Goal: Task Accomplishment & Management: Complete application form

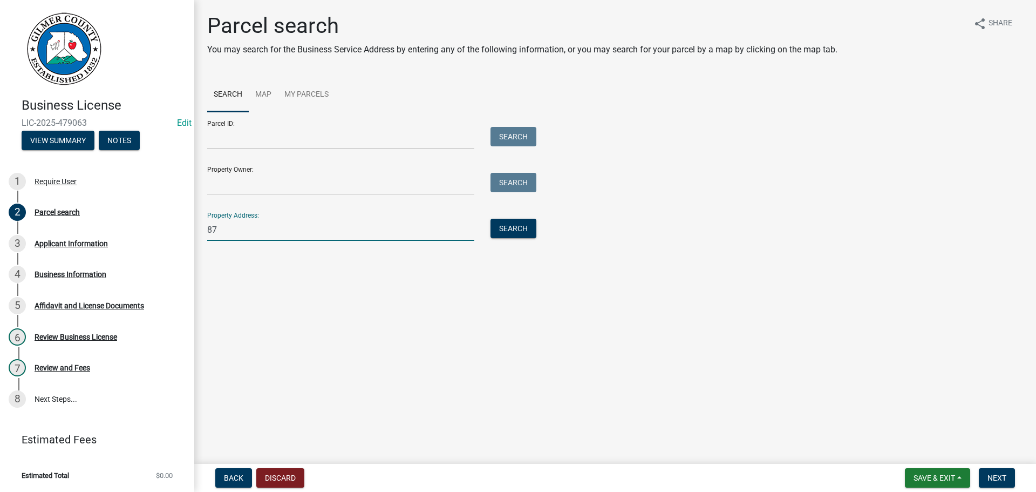
type input "8"
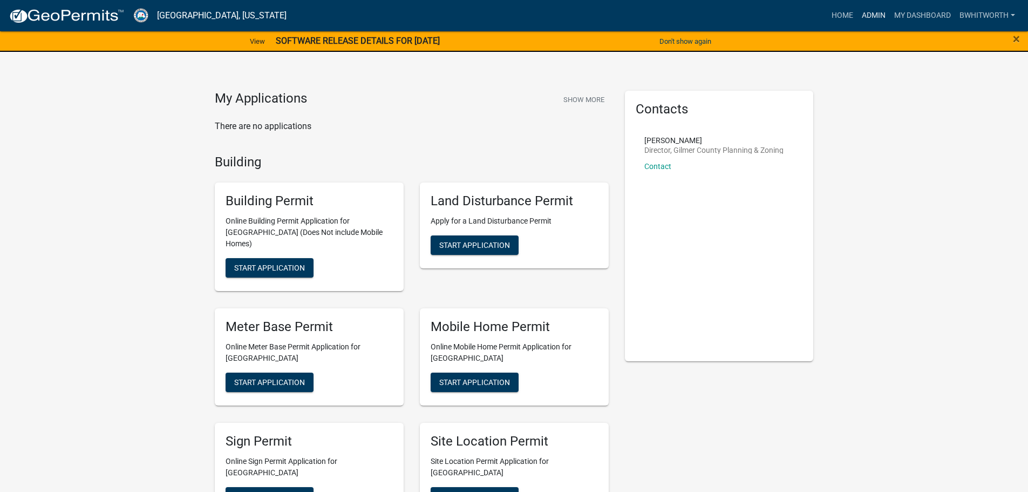
drag, startPoint x: 877, startPoint y: 11, endPoint x: 862, endPoint y: 15, distance: 14.5
click at [877, 11] on link "Admin" at bounding box center [874, 15] width 32 height 21
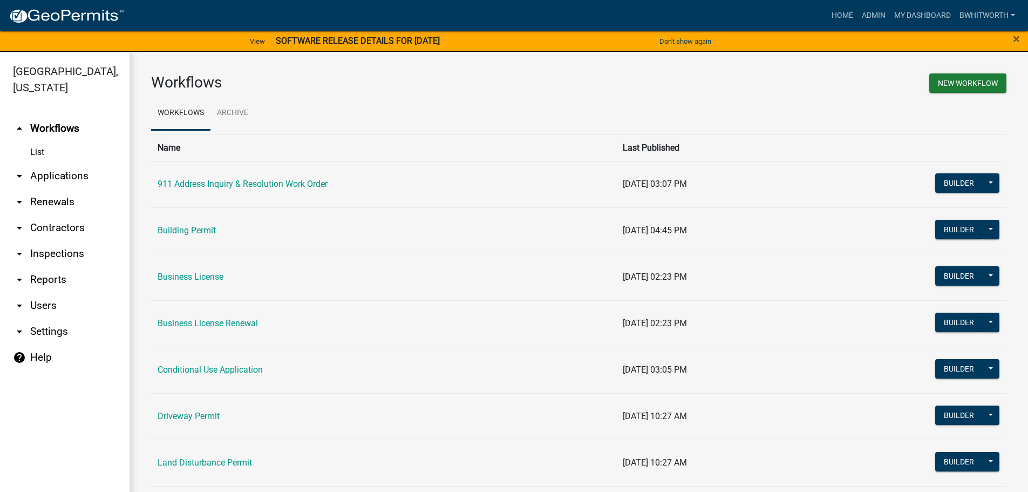
click at [55, 176] on link "arrow_drop_down Applications" at bounding box center [65, 176] width 130 height 26
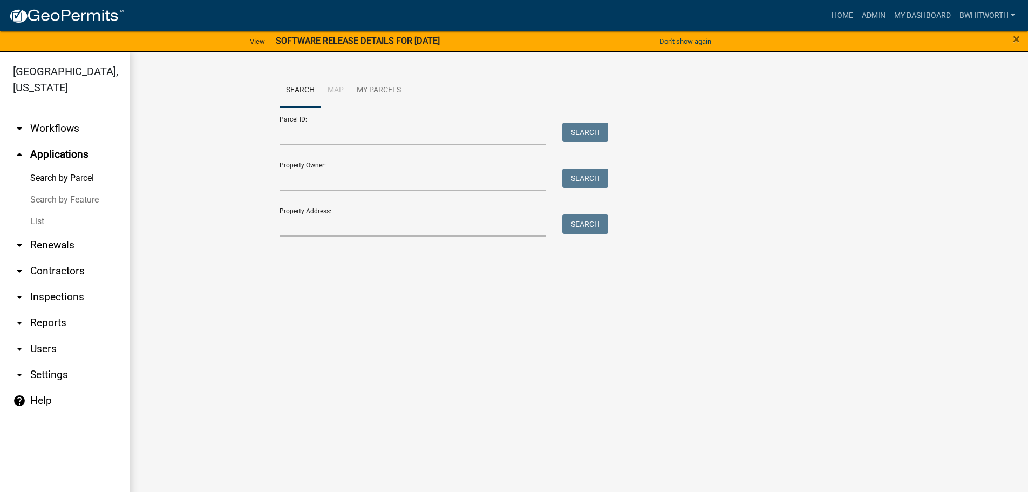
click at [33, 225] on link "List" at bounding box center [65, 221] width 130 height 22
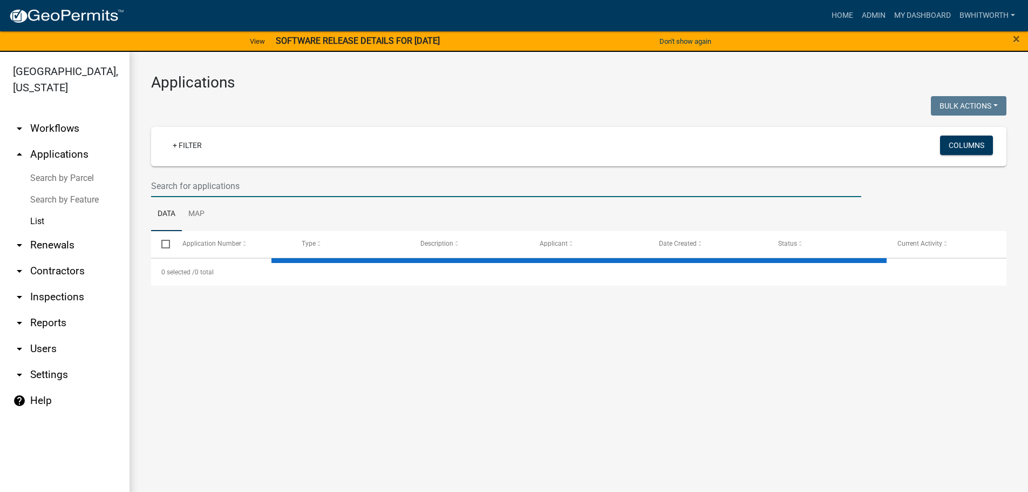
click at [285, 192] on input "text" at bounding box center [506, 186] width 710 height 22
select select "3: 100"
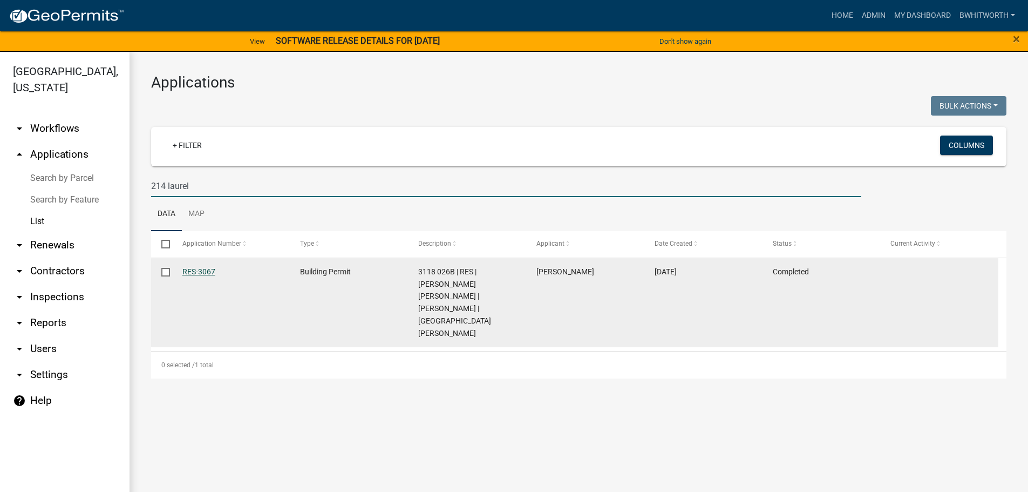
type input "214 laurel"
click at [194, 272] on link "RES-3067" at bounding box center [198, 271] width 33 height 9
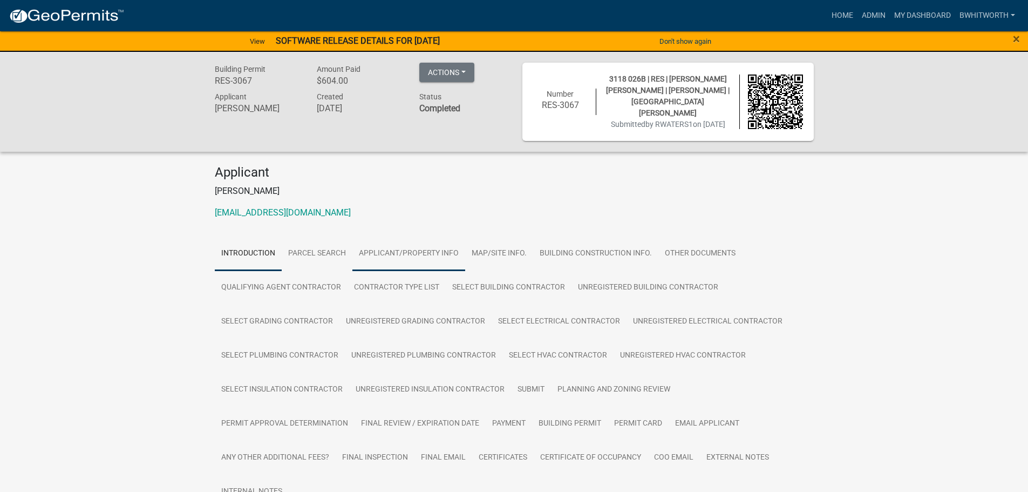
click at [408, 253] on link "Applicant/Property Info" at bounding box center [408, 253] width 113 height 35
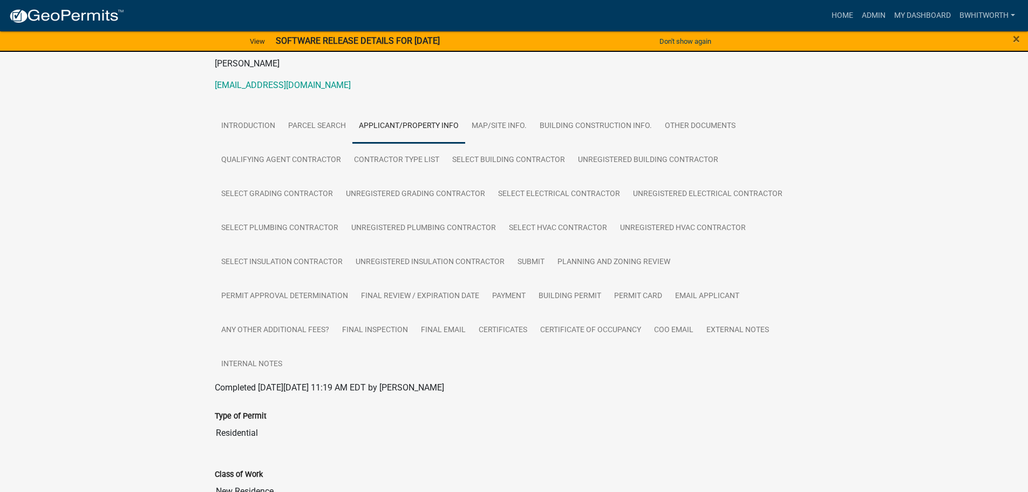
scroll to position [108, 0]
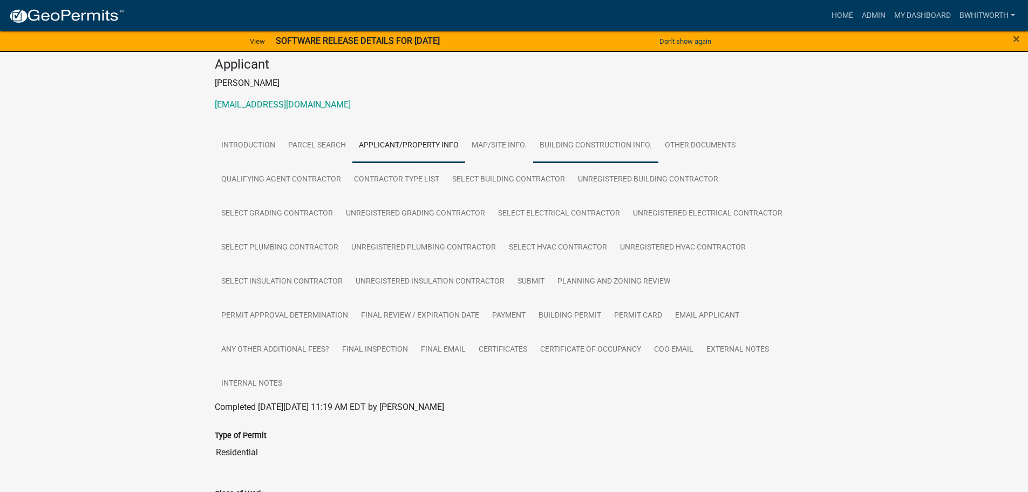
click at [595, 141] on link "Building Construction Info." at bounding box center [595, 145] width 125 height 35
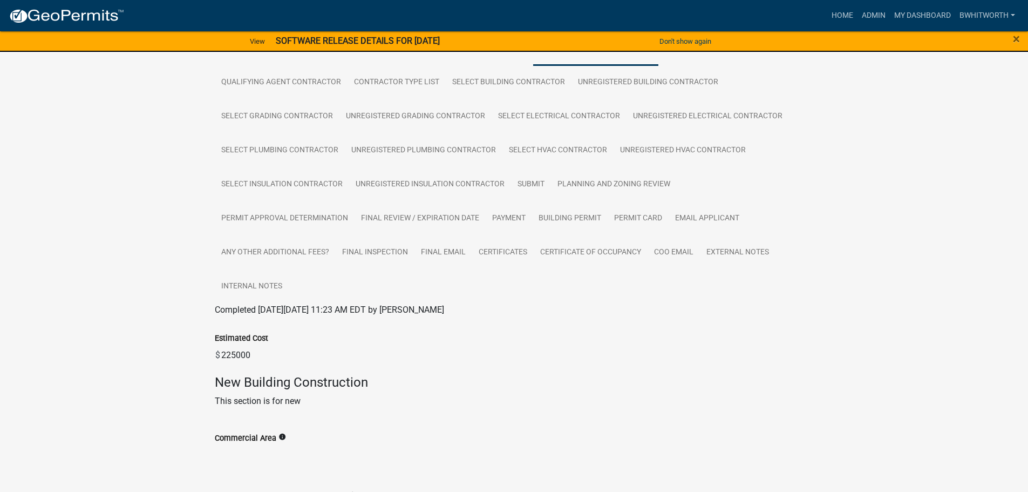
scroll to position [114, 0]
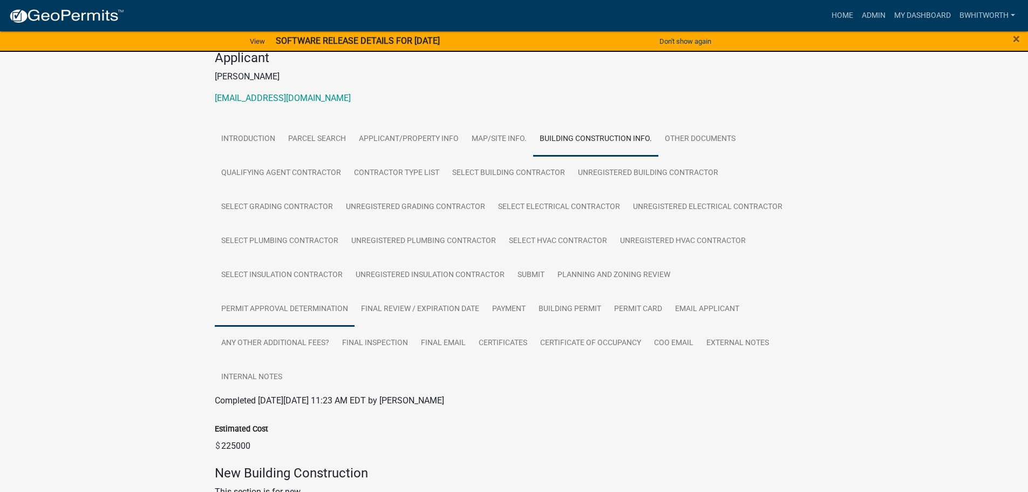
click at [315, 307] on link "Permit Approval Determination" at bounding box center [285, 309] width 140 height 35
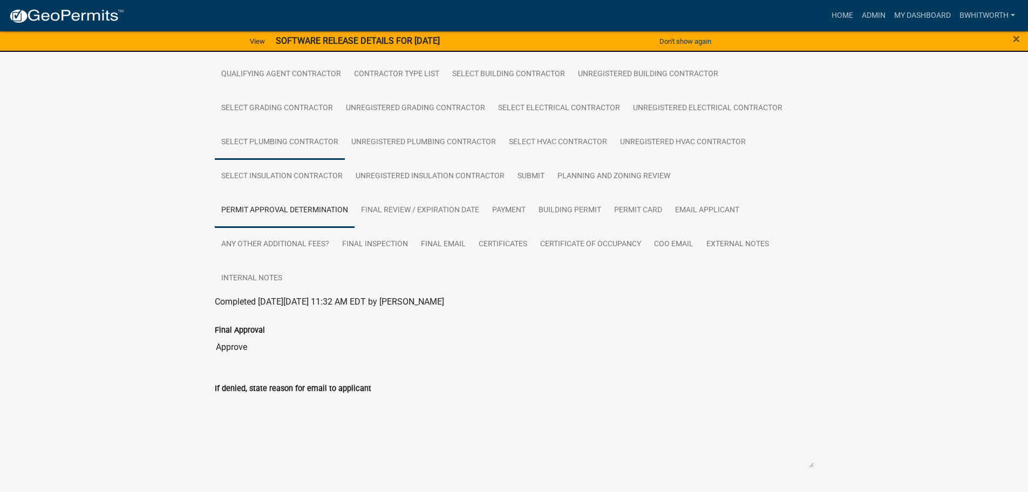
scroll to position [189, 0]
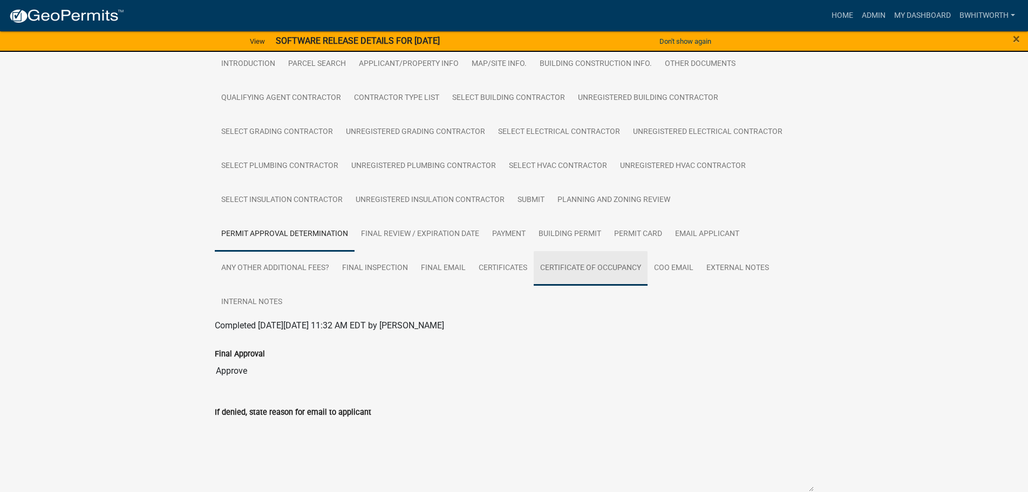
click at [578, 263] on link "Certificate of Occupancy" at bounding box center [591, 268] width 114 height 35
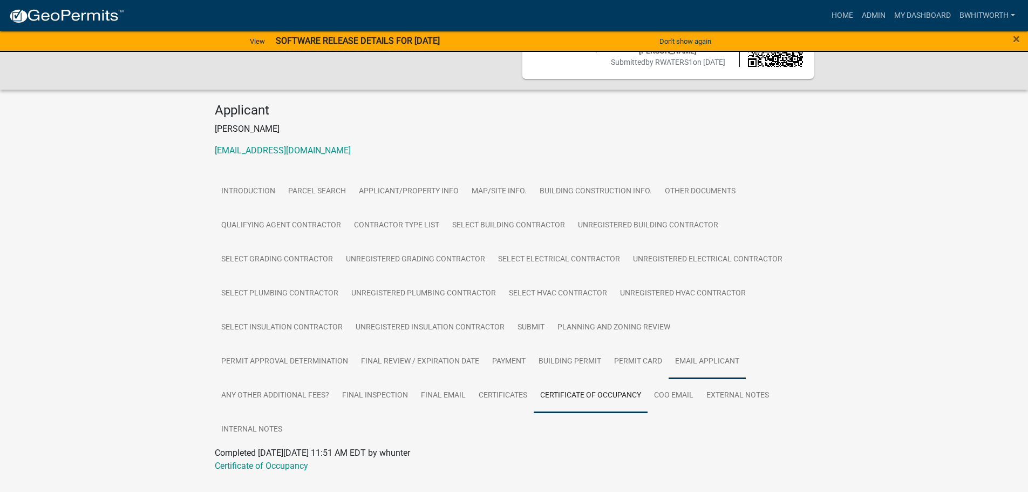
scroll to position [88, 0]
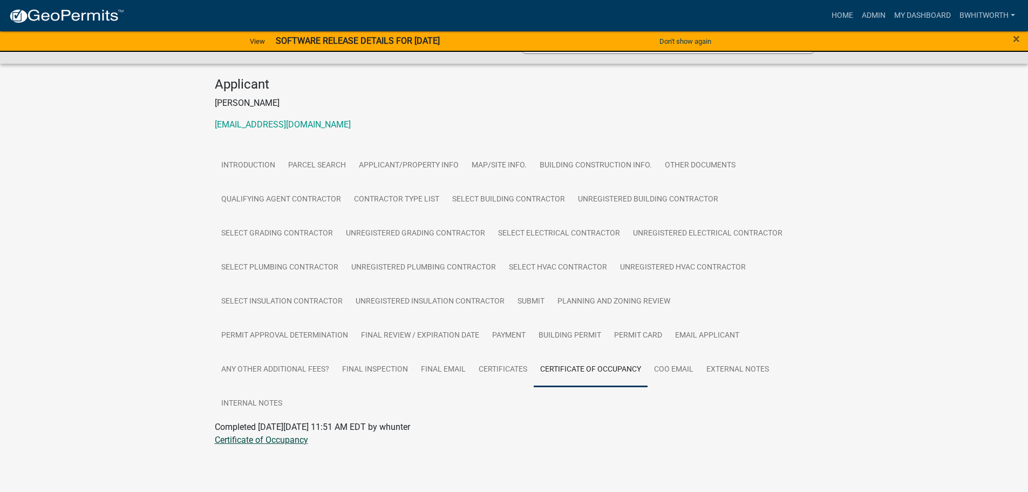
click at [288, 439] on link "Certificate of Occupancy" at bounding box center [261, 439] width 93 height 10
click at [415, 164] on link "Applicant/Property Info" at bounding box center [408, 165] width 113 height 35
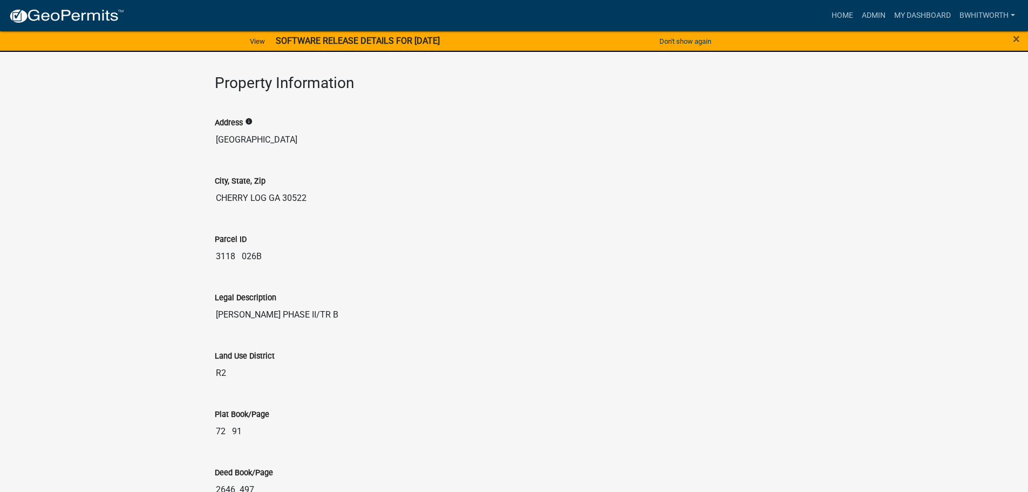
scroll to position [1054, 0]
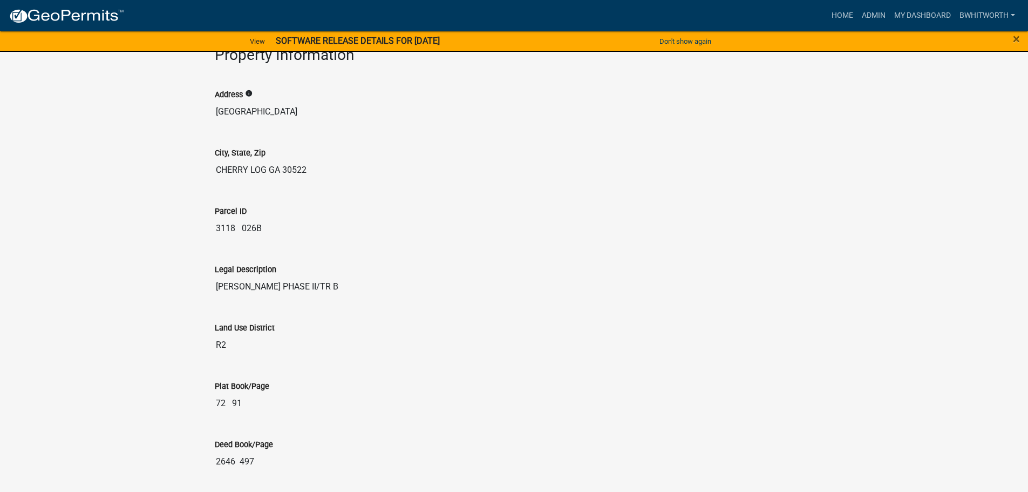
drag, startPoint x: 262, startPoint y: 229, endPoint x: 214, endPoint y: 227, distance: 48.6
click at [214, 227] on div "Parcel ID 3118 026B" at bounding box center [514, 218] width 615 height 58
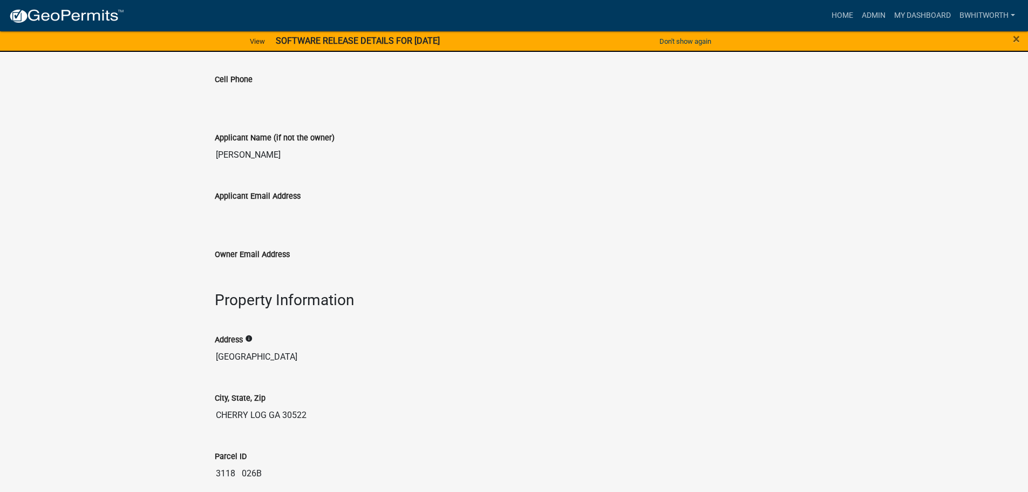
scroll to position [676, 0]
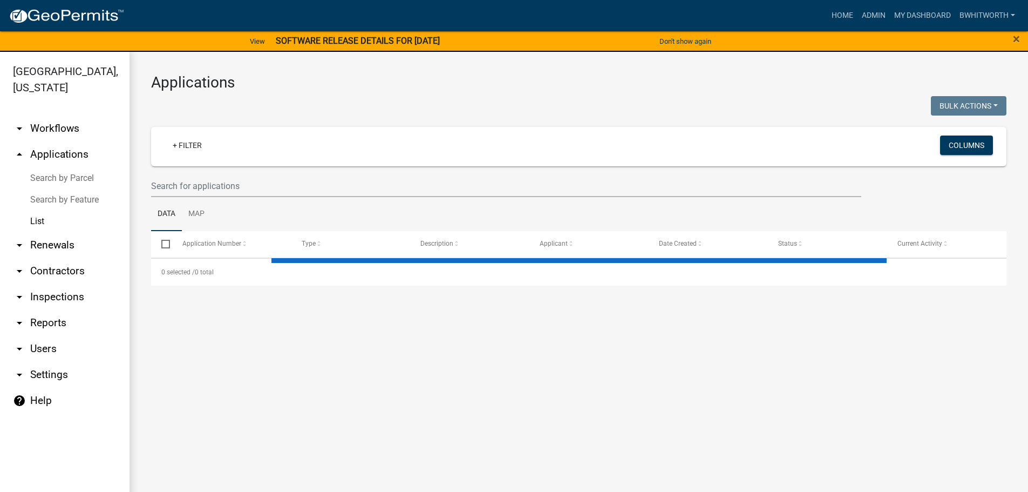
select select "3: 100"
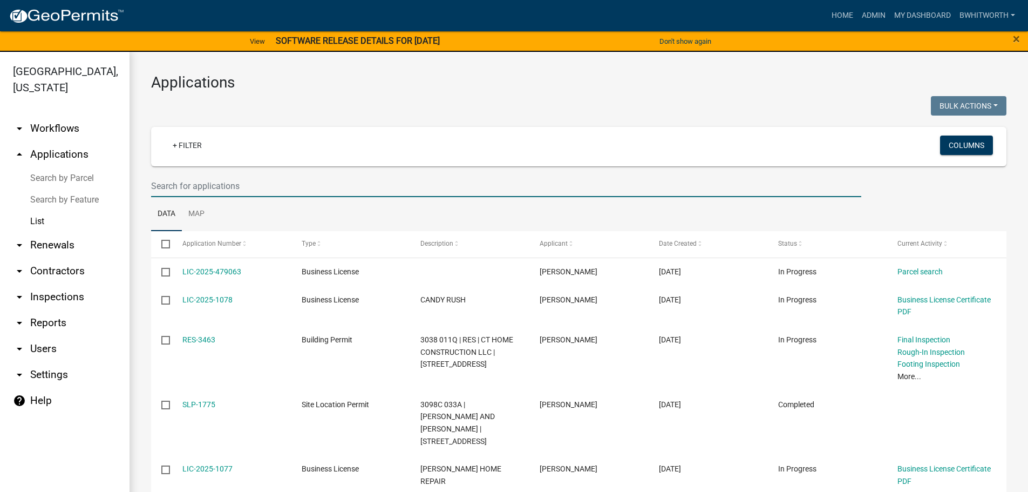
click at [227, 184] on input "text" at bounding box center [506, 186] width 710 height 22
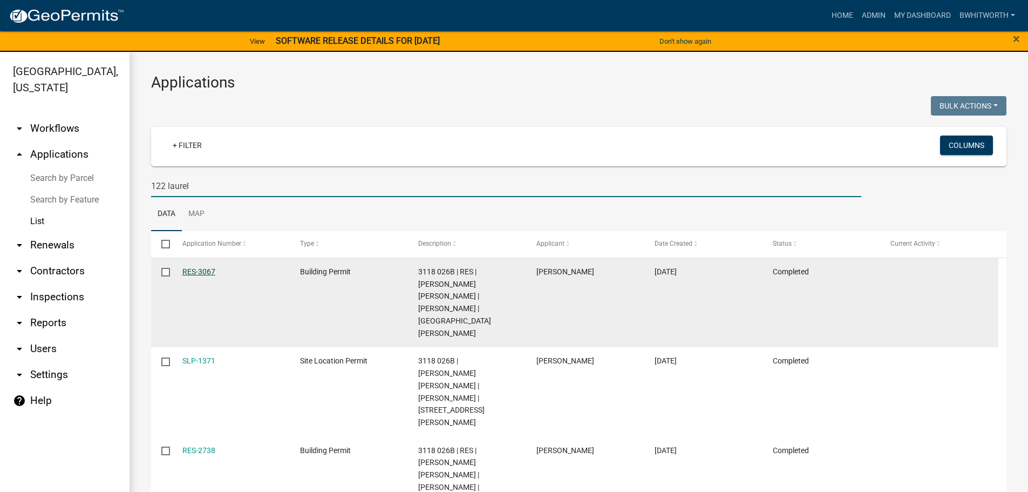
type input "122 laurel"
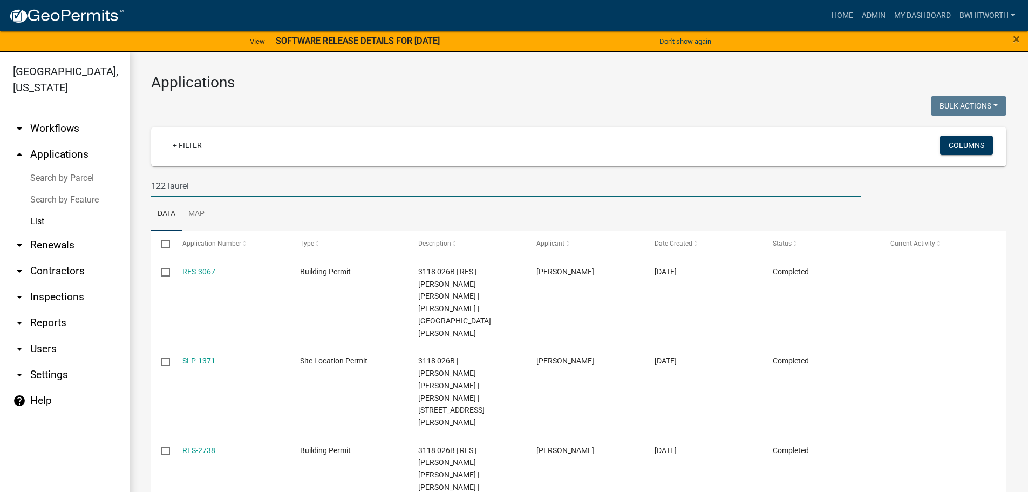
click at [200, 273] on link "RES-3067" at bounding box center [198, 271] width 33 height 9
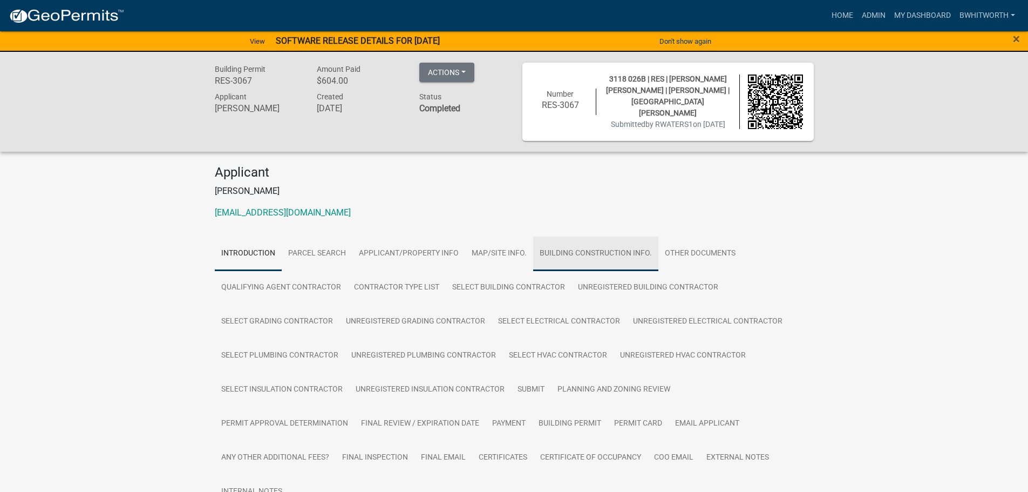
click at [591, 252] on link "Building Construction Info." at bounding box center [595, 253] width 125 height 35
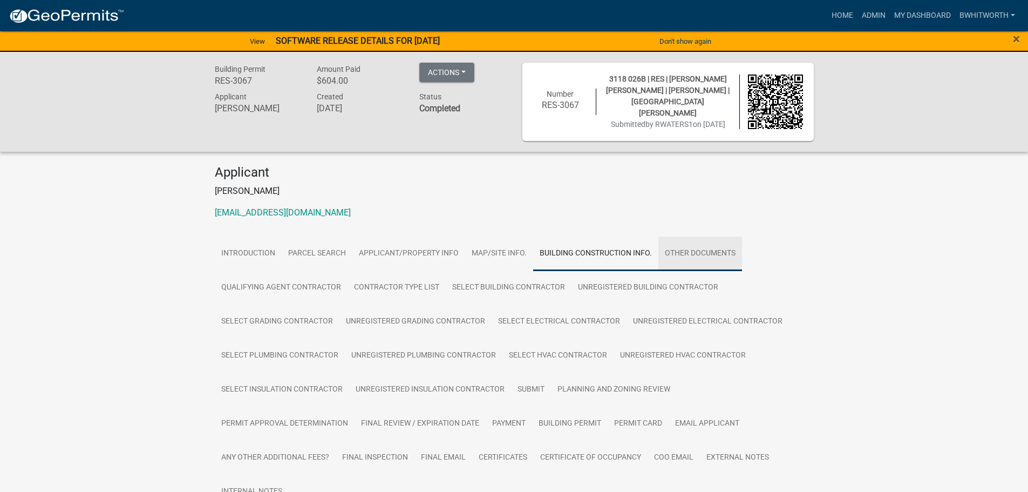
click at [696, 248] on link "Other Documents" at bounding box center [700, 253] width 84 height 35
click at [545, 249] on link "Building Construction Info." at bounding box center [595, 253] width 125 height 35
click at [427, 250] on link "Applicant/Property Info" at bounding box center [408, 253] width 113 height 35
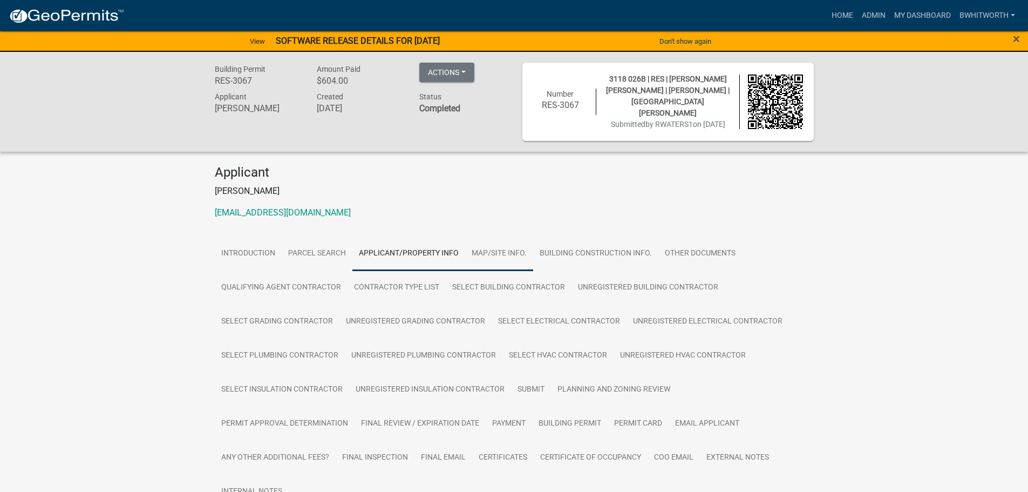
click at [484, 249] on link "Map/Site Info." at bounding box center [499, 253] width 68 height 35
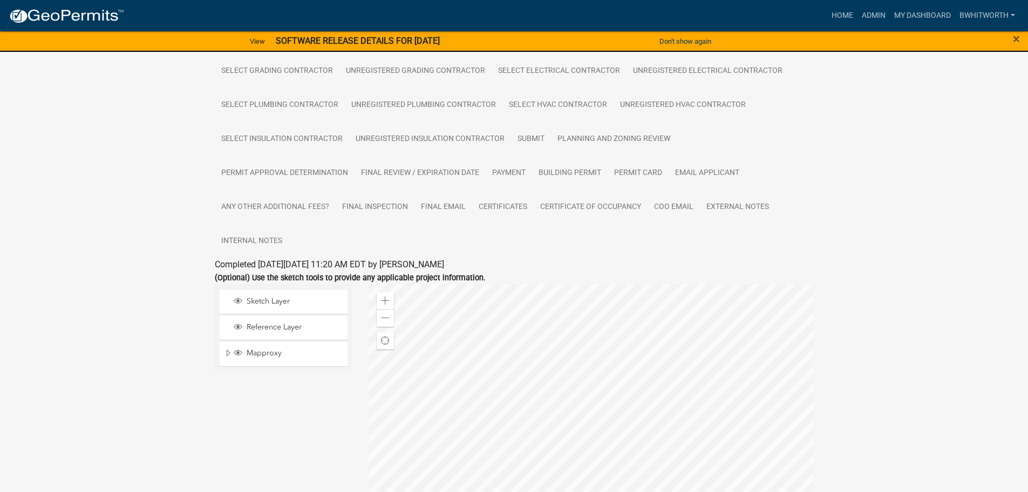
scroll to position [270, 0]
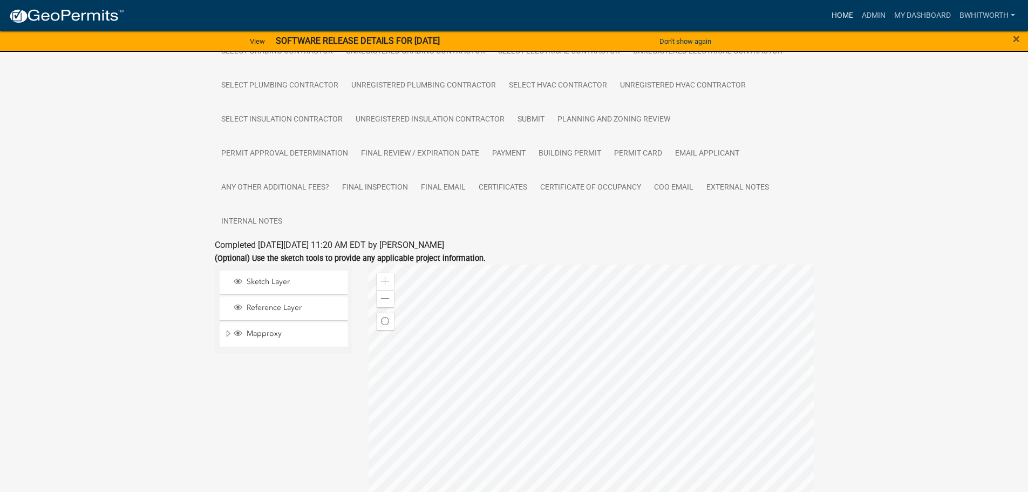
click at [841, 14] on link "Home" at bounding box center [842, 15] width 30 height 21
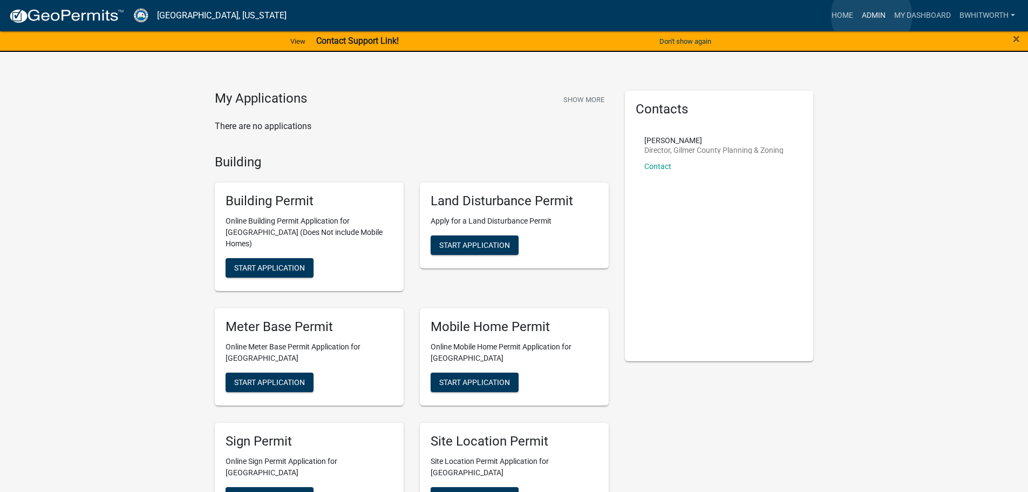
click at [872, 16] on link "Admin" at bounding box center [874, 15] width 32 height 21
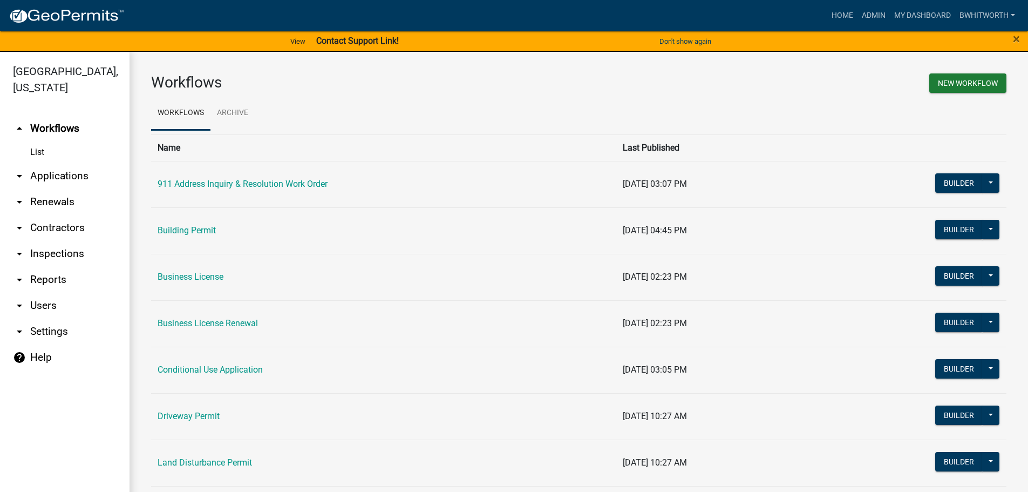
click at [48, 174] on link "arrow_drop_down Applications" at bounding box center [65, 176] width 130 height 26
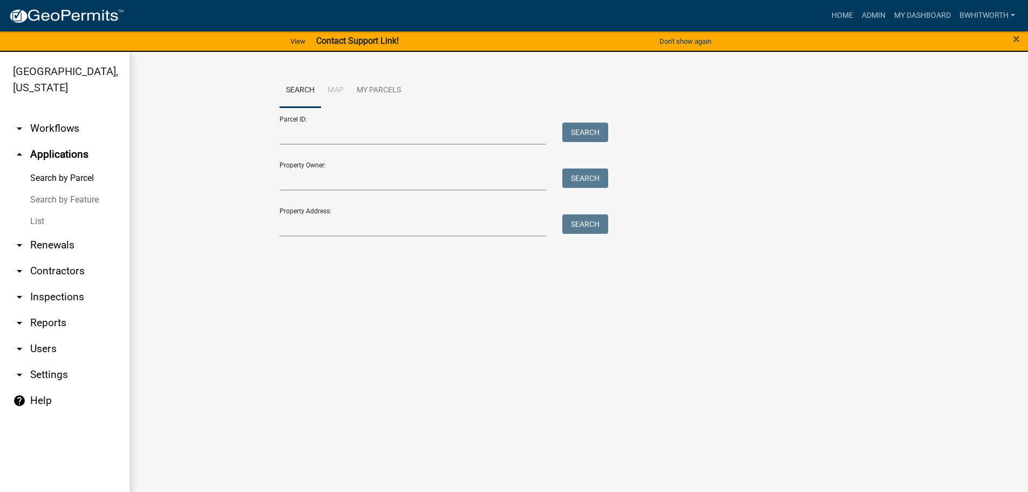
click at [39, 219] on link "List" at bounding box center [65, 221] width 130 height 22
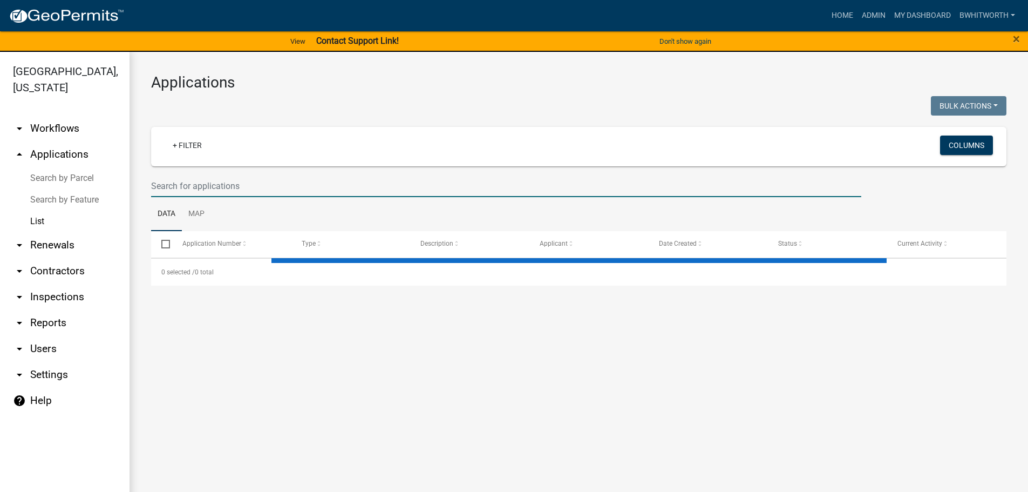
click at [280, 184] on input "text" at bounding box center [506, 186] width 710 height 22
select select "3: 100"
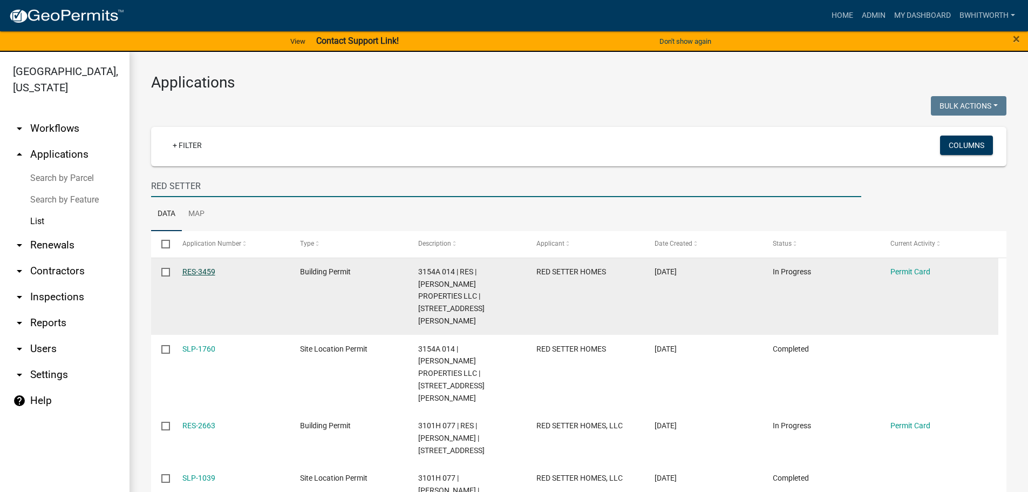
type input "RED SETTER"
click at [192, 270] on link "RES-3459" at bounding box center [198, 271] width 33 height 9
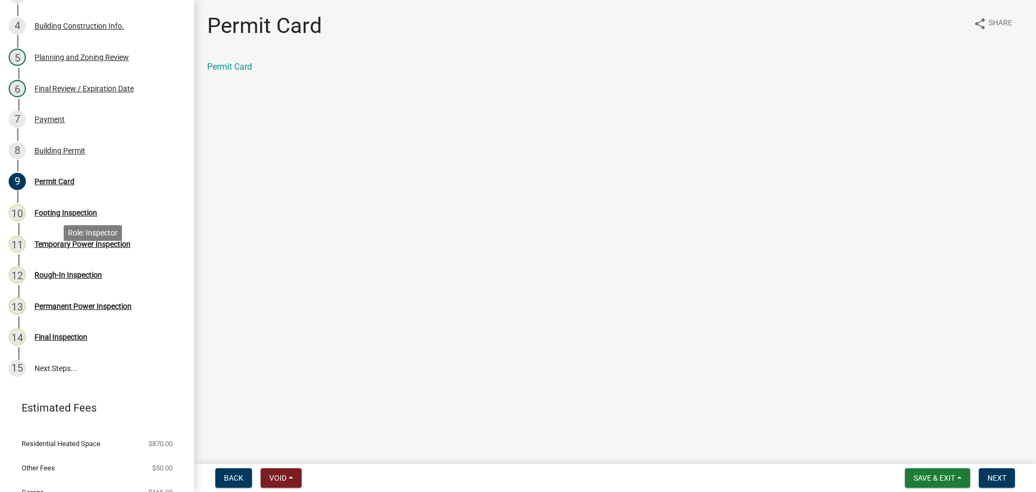
scroll to position [270, 0]
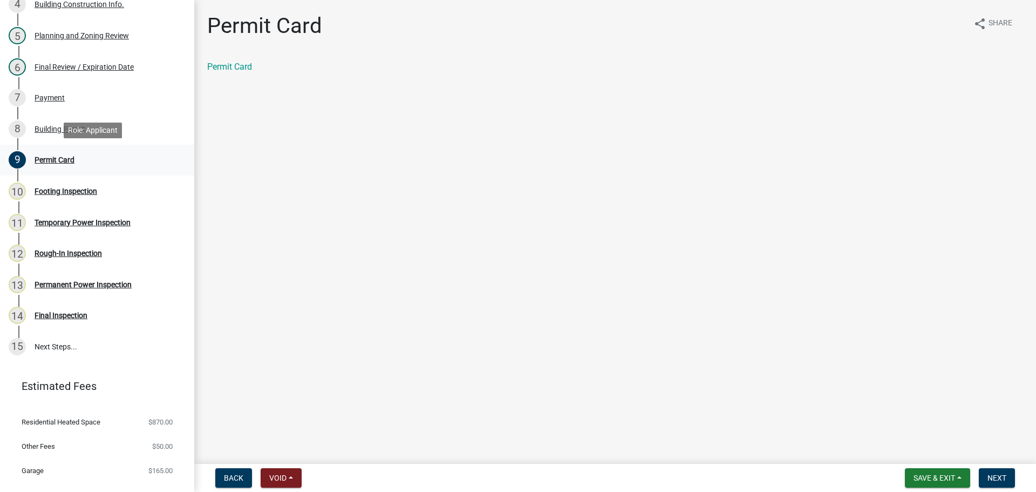
click at [50, 156] on div "Permit Card" at bounding box center [55, 160] width 40 height 8
click at [213, 67] on link "Permit Card" at bounding box center [229, 67] width 45 height 10
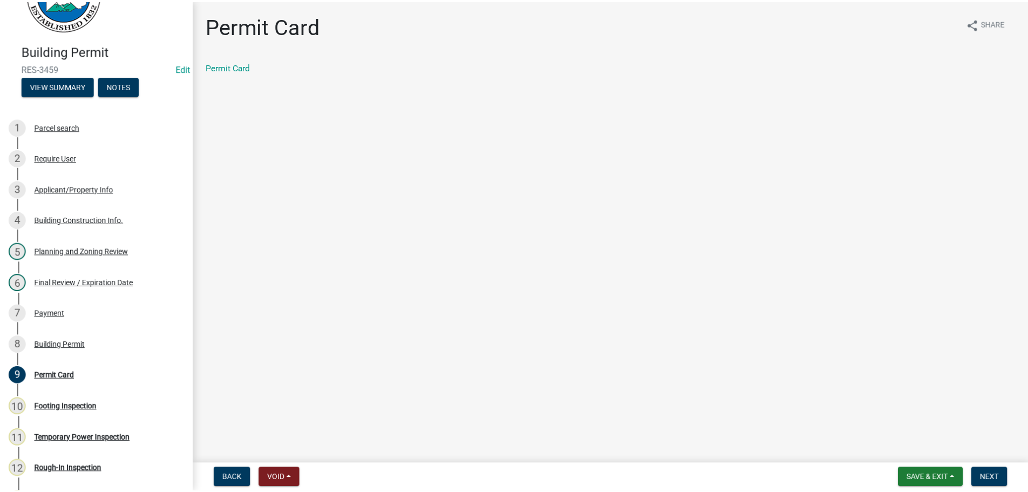
scroll to position [54, 0]
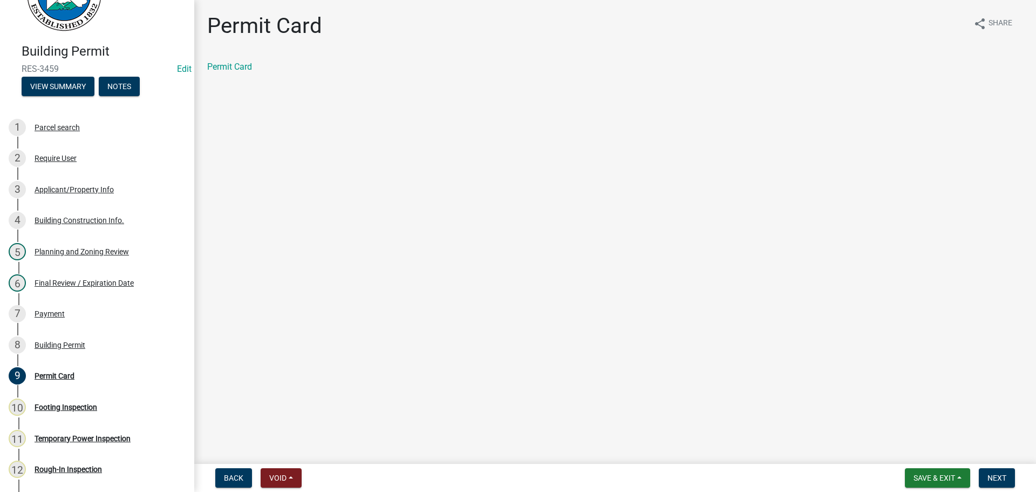
click at [470, 225] on main "Permit Card share Share Permit Card" at bounding box center [615, 229] width 842 height 459
click at [926, 475] on span "Save & Exit" at bounding box center [935, 477] width 42 height 9
click at [920, 451] on button "Save & Exit" at bounding box center [927, 450] width 86 height 26
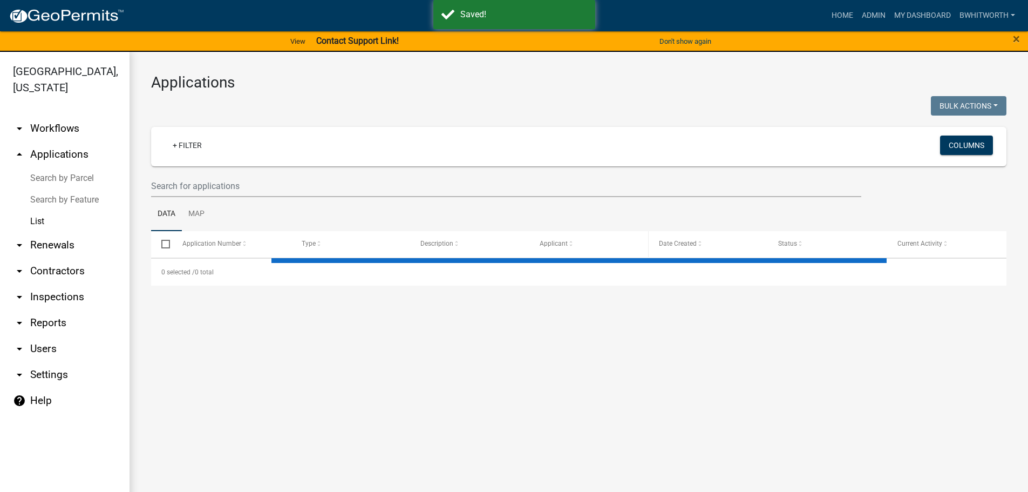
select select "3: 100"
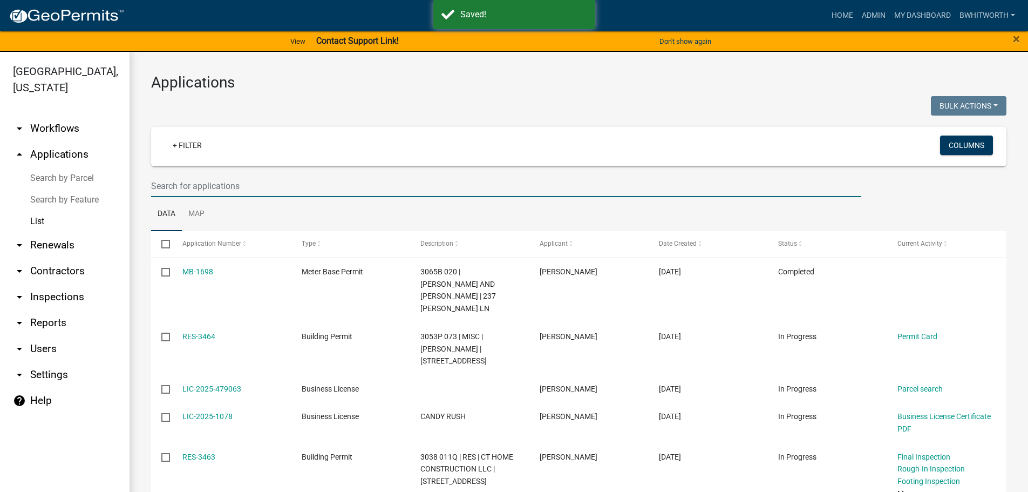
click at [239, 189] on input "text" at bounding box center [506, 186] width 710 height 22
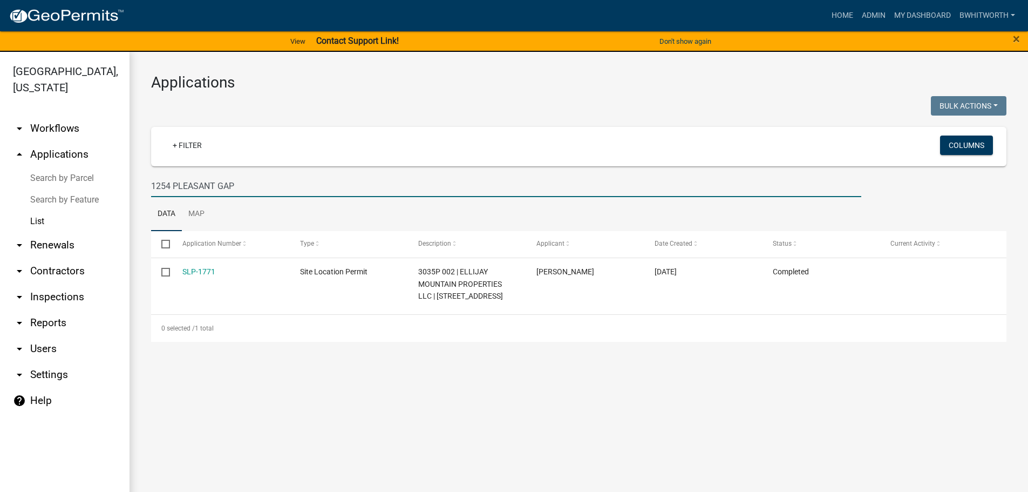
type input "1254 PLEASANT GAP"
drag, startPoint x: 264, startPoint y: 185, endPoint x: 31, endPoint y: 184, distance: 233.2
click at [50, 186] on div "Gilmer County, Georgia arrow_drop_down Workflows List arrow_drop_up Application…" at bounding box center [514, 278] width 1028 height 453
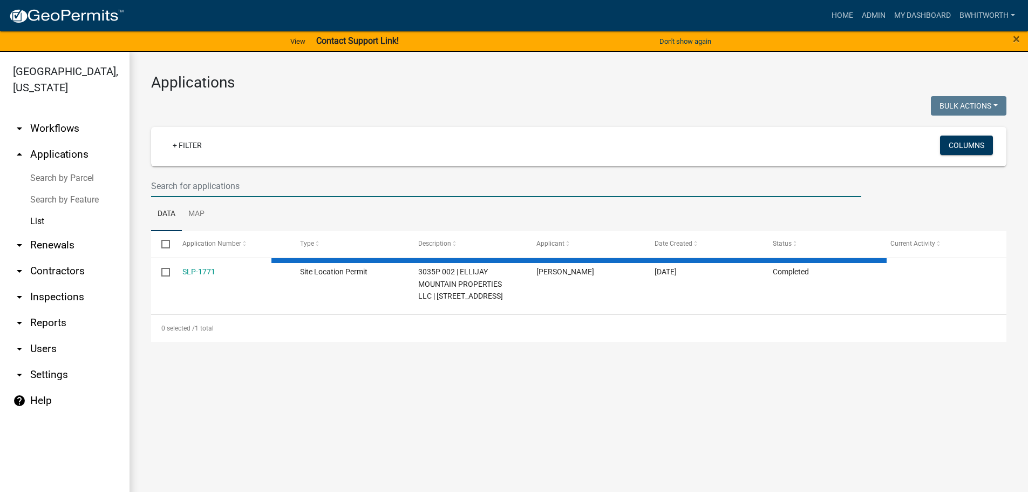
select select "3: 100"
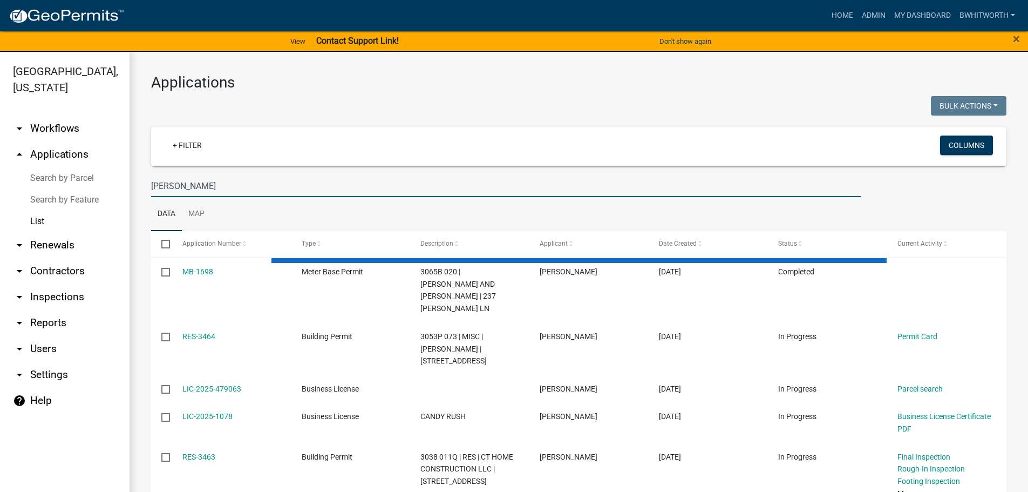
type input "POIRIER"
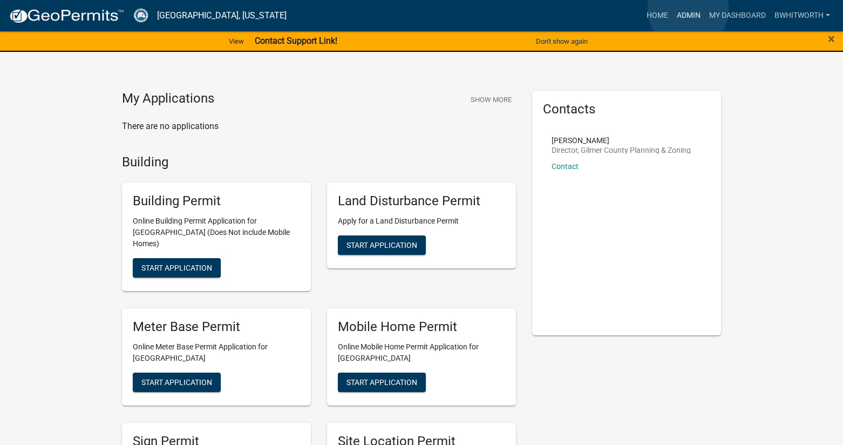
click at [688, 10] on link "Admin" at bounding box center [689, 15] width 32 height 21
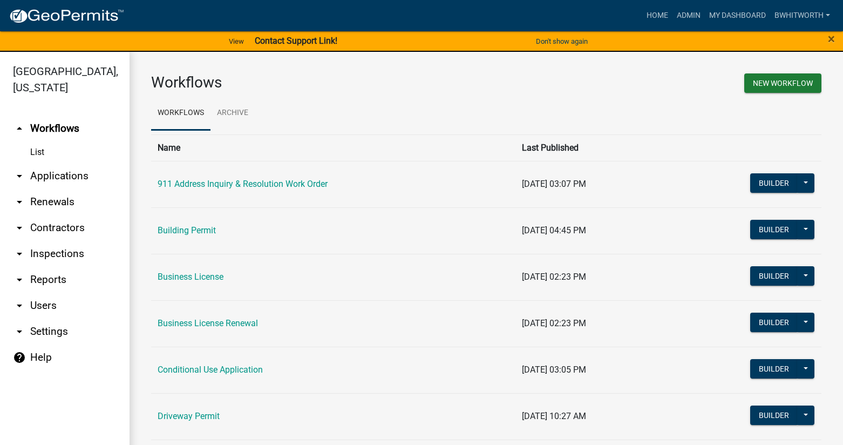
click at [38, 174] on link "arrow_drop_down Applications" at bounding box center [65, 176] width 130 height 26
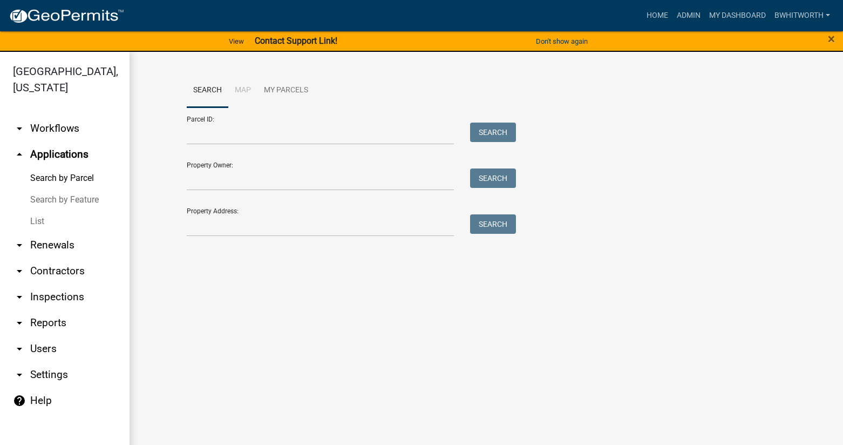
click at [36, 222] on link "List" at bounding box center [65, 221] width 130 height 22
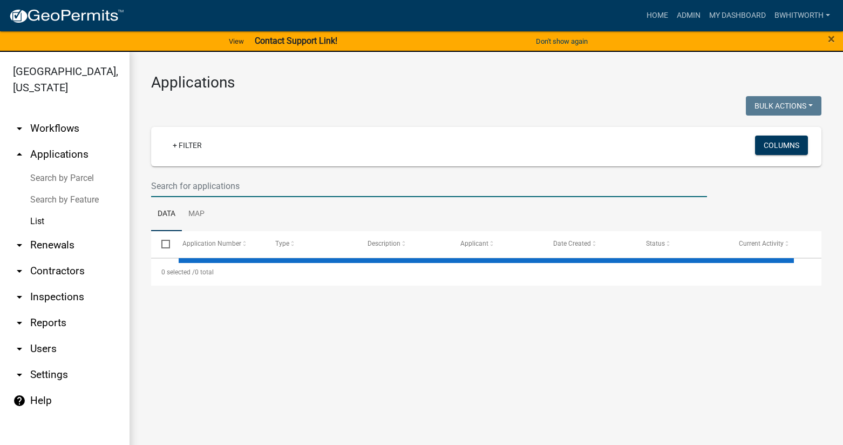
click at [185, 185] on input "text" at bounding box center [429, 186] width 556 height 22
select select "3: 100"
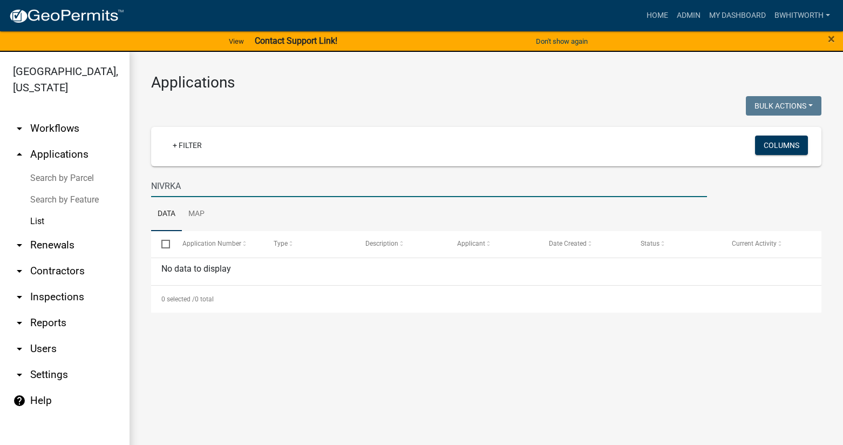
click at [166, 184] on input "NIVRKA" at bounding box center [429, 186] width 556 height 22
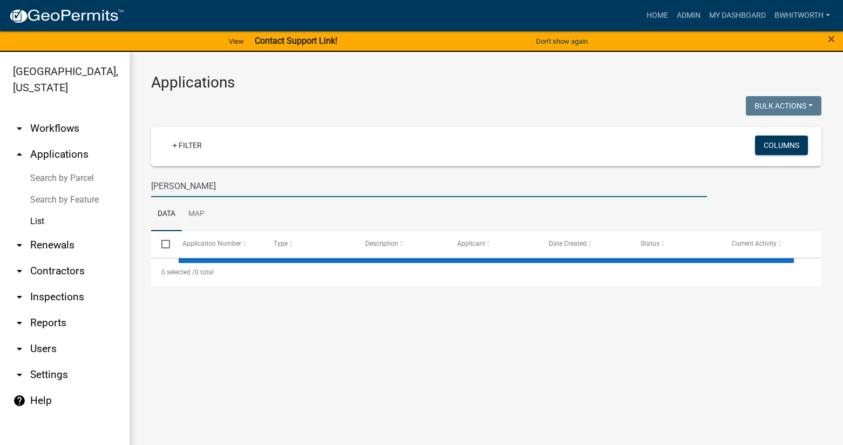
click at [192, 188] on input "[PERSON_NAME]" at bounding box center [429, 186] width 556 height 22
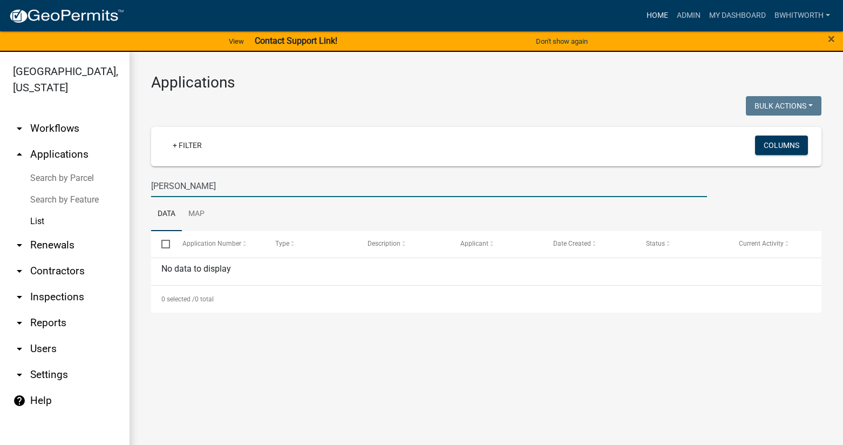
type input "[PERSON_NAME]"
click at [651, 16] on link "Home" at bounding box center [657, 15] width 30 height 21
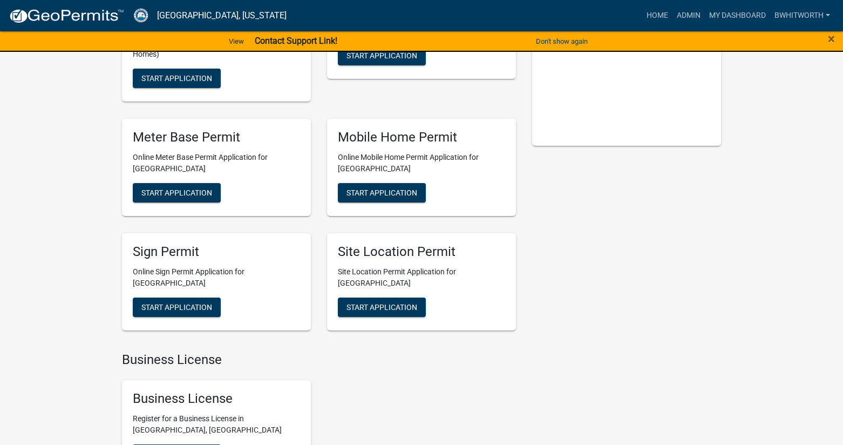
scroll to position [216, 0]
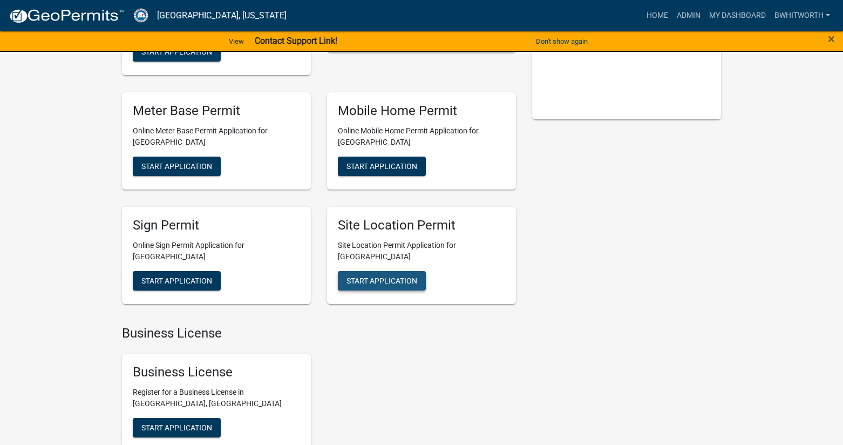
click at [371, 276] on span "Start Application" at bounding box center [382, 280] width 71 height 9
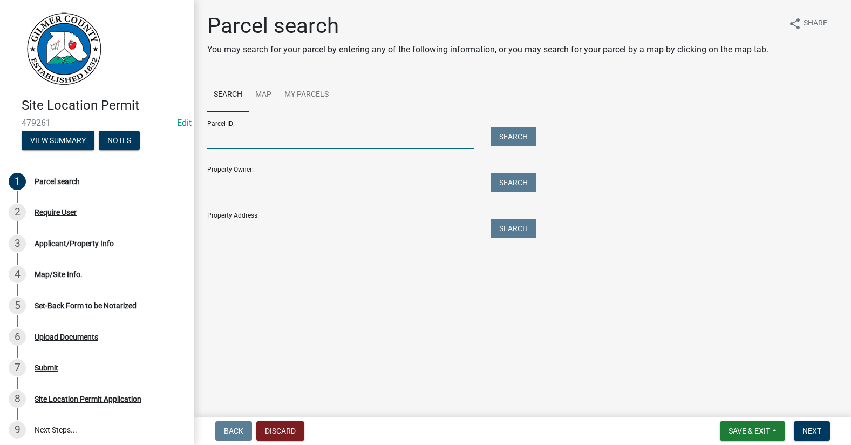
click at [291, 138] on input "Parcel ID:" at bounding box center [340, 138] width 267 height 22
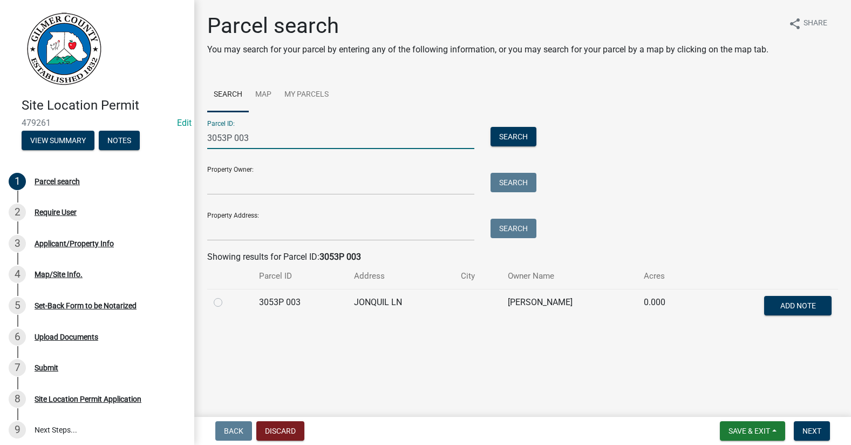
type input "3053P 003"
click at [227, 296] on label at bounding box center [227, 296] width 0 height 0
click at [227, 302] on 003 "radio" at bounding box center [230, 299] width 7 height 7
radio 003 "true"
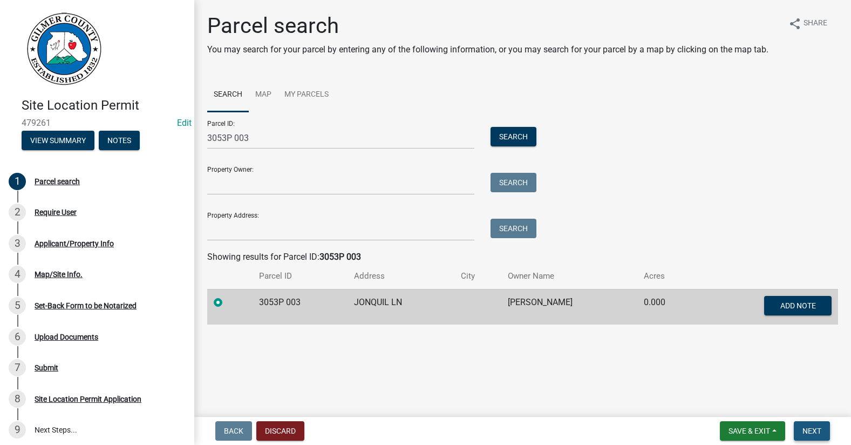
click at [812, 427] on span "Next" at bounding box center [812, 430] width 19 height 9
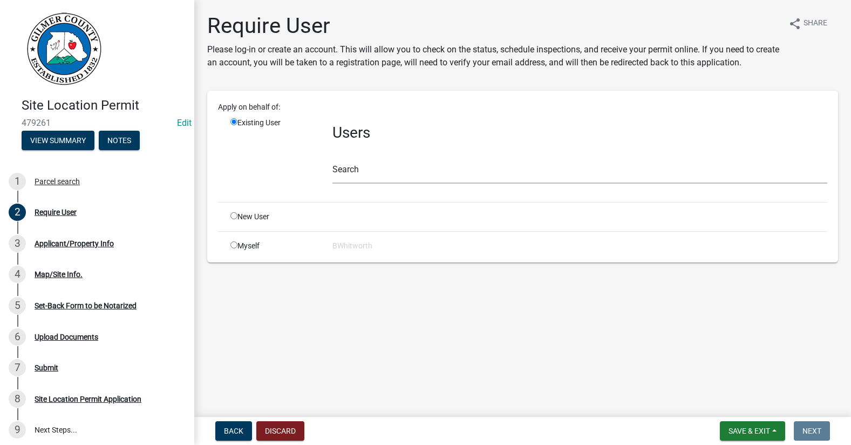
click at [233, 218] on input "radio" at bounding box center [233, 215] width 7 height 7
radio input "true"
radio input "false"
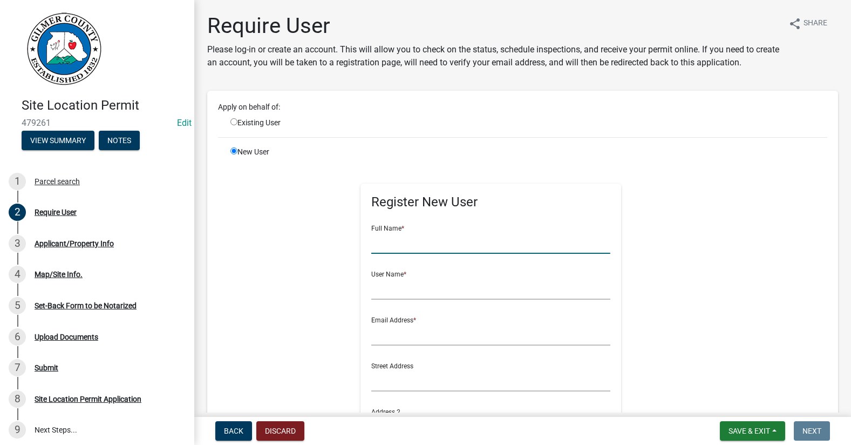
click at [420, 235] on input "text" at bounding box center [490, 243] width 239 height 22
drag, startPoint x: 439, startPoint y: 242, endPoint x: 320, endPoint y: 238, distance: 119.4
click at [309, 239] on div "Register New User Full Name * NIURKA LEON User Name * Email Address * Street Ad…" at bounding box center [490, 401] width 553 height 486
type input "NIURKA LEON"
click at [383, 288] on input "text" at bounding box center [490, 288] width 239 height 22
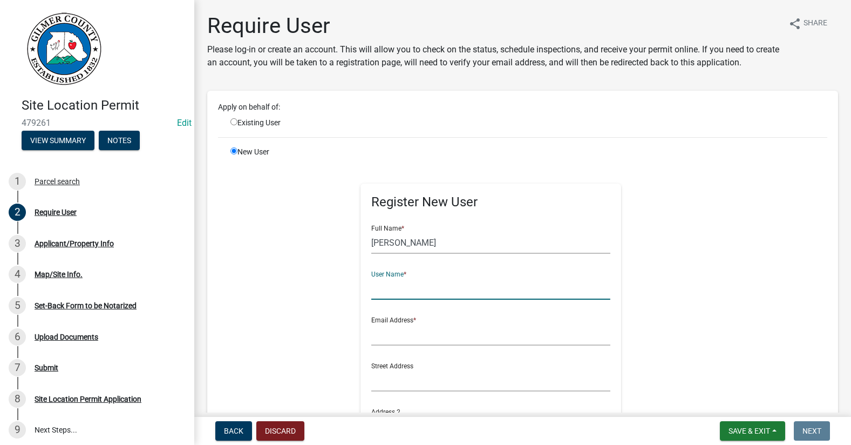
paste input "NIURKA LEON"
click at [399, 284] on input "NIURKA LEON" at bounding box center [490, 288] width 239 height 22
type input "NIURKALEON"
click at [391, 337] on input "text" at bounding box center [490, 334] width 239 height 22
paste input "NIURKA LEON"
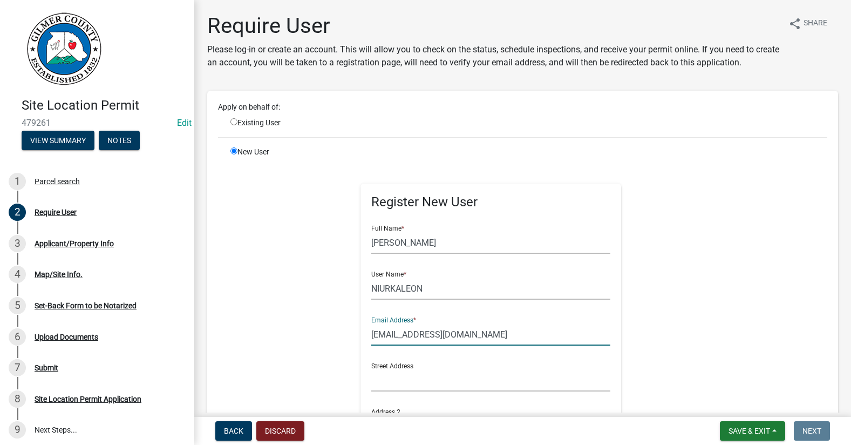
type input "NIURKAELLIJAY123@GMAIL.COM"
click at [454, 286] on input "NIURKALEON" at bounding box center [490, 288] width 239 height 22
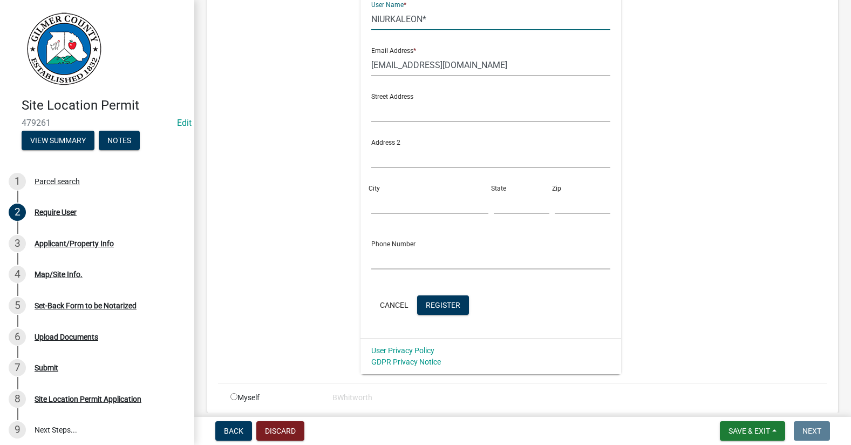
scroll to position [270, 0]
type input "NIURKALEON*"
click at [443, 308] on span "Register" at bounding box center [443, 304] width 35 height 9
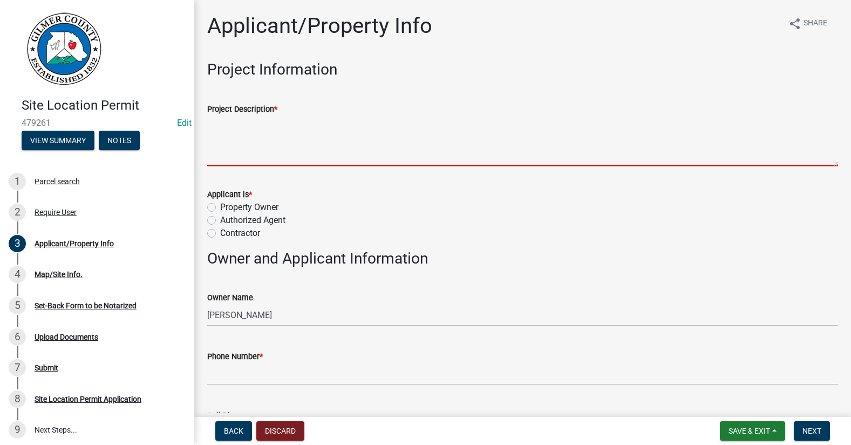
click at [246, 146] on textarea "Project Description *" at bounding box center [522, 141] width 631 height 51
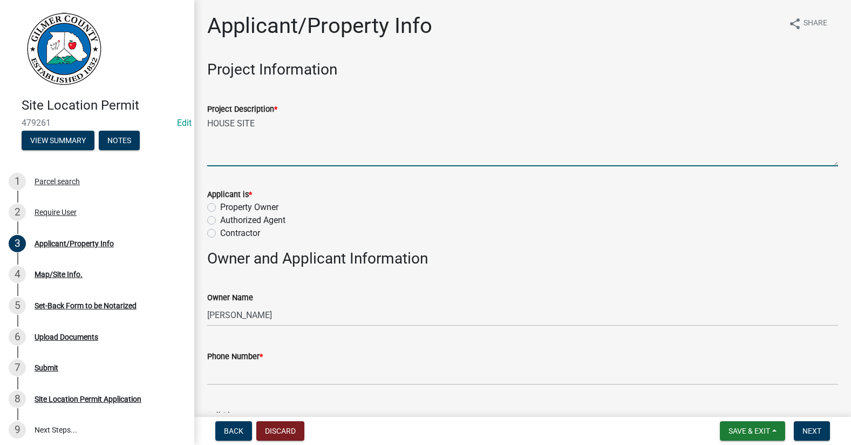
type textarea "HOUSE SITE"
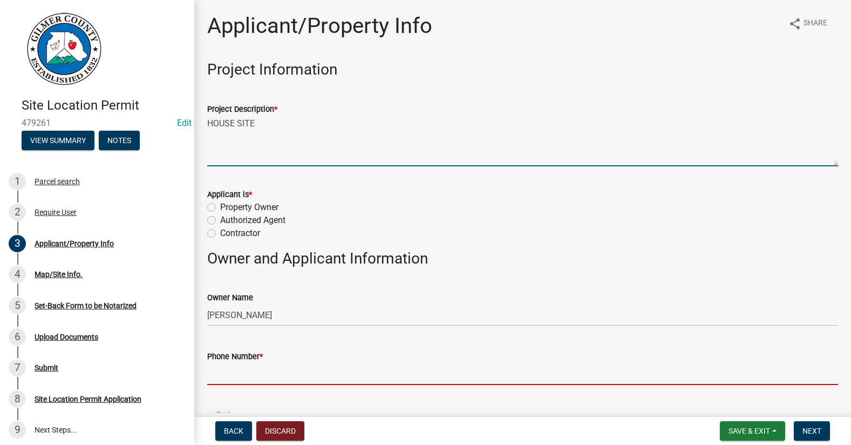
drag, startPoint x: 245, startPoint y: 365, endPoint x: 452, endPoint y: 433, distance: 218.1
click at [245, 365] on input "Phone Number *" at bounding box center [522, 374] width 631 height 22
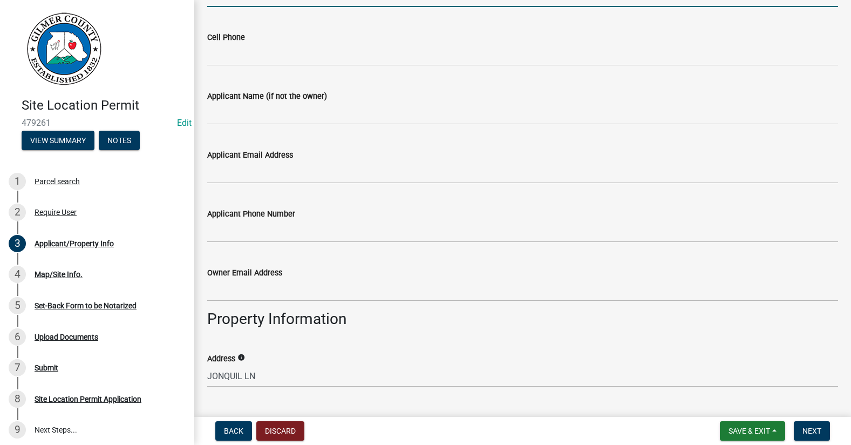
scroll to position [432, 0]
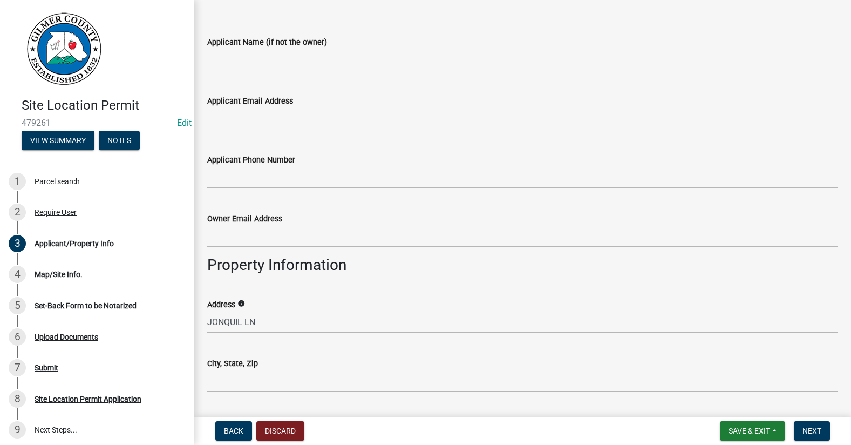
type input "305-527-0002"
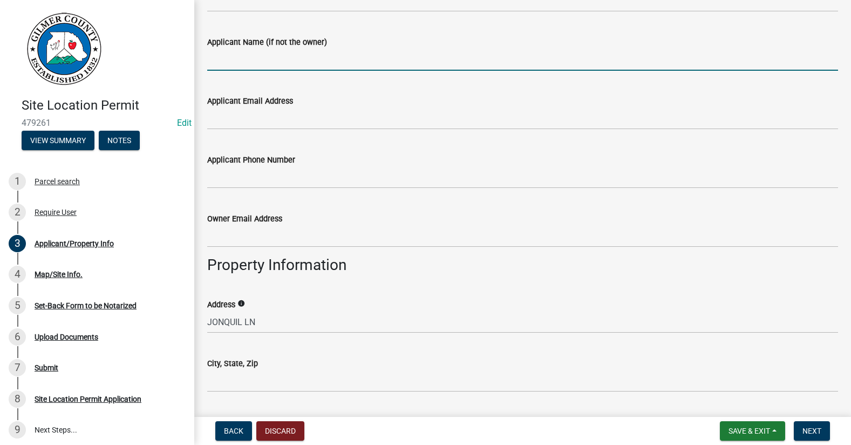
click at [284, 65] on input "Applicant Name (if not the owner)" at bounding box center [522, 60] width 631 height 22
type input "JULRA KRUSAC"
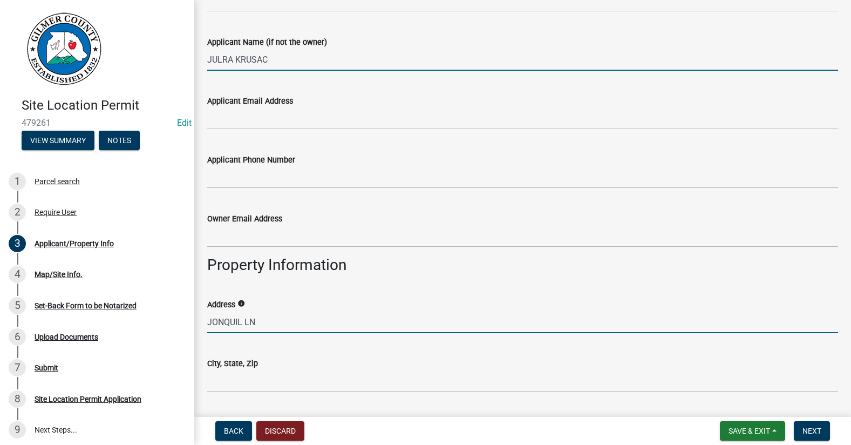
click at [207, 319] on input "JONQUIL LN" at bounding box center [522, 322] width 631 height 22
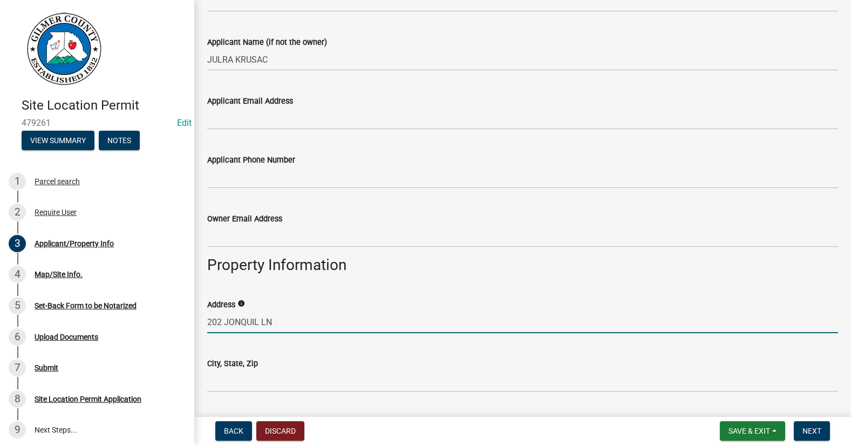
scroll to position [540, 0]
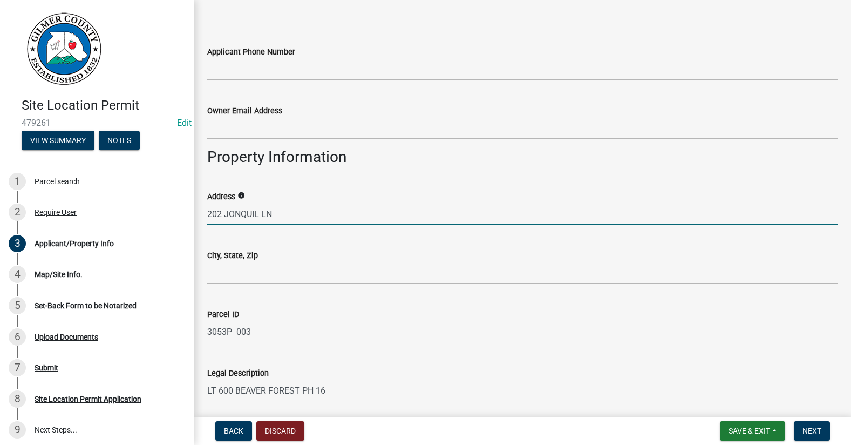
type input "202 JONQUIL LN"
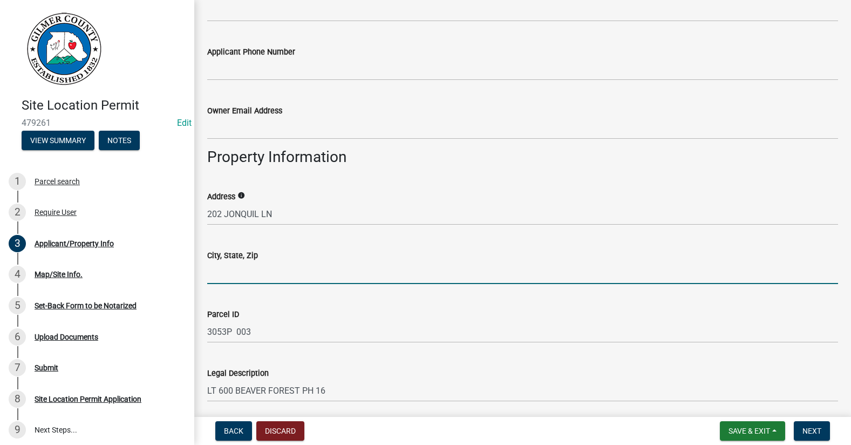
click at [262, 274] on input "City, State, Zip" at bounding box center [522, 273] width 631 height 22
type input "ELLIJAY GA 30540"
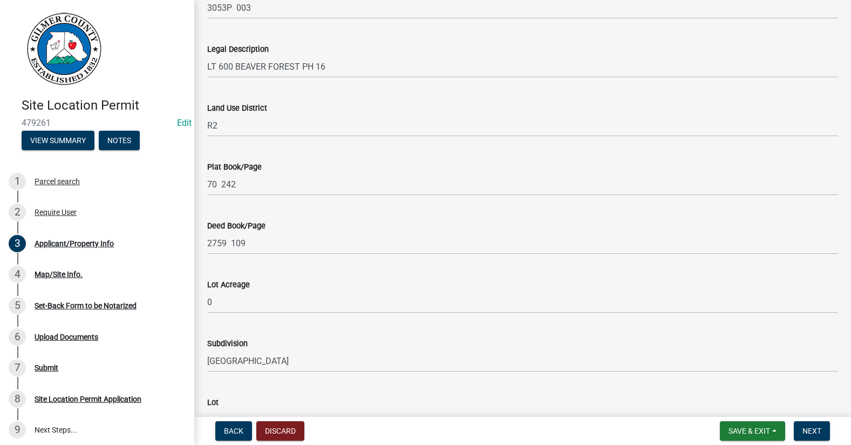
scroll to position [1079, 0]
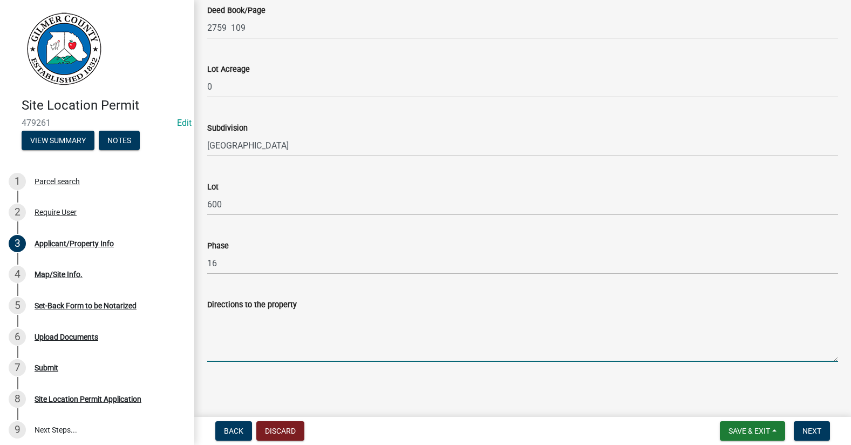
click at [251, 318] on textarea "Directions to the property" at bounding box center [522, 336] width 631 height 51
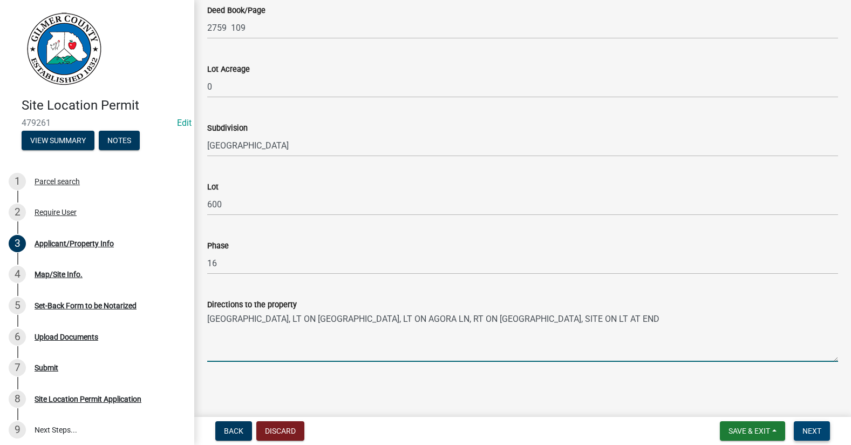
type textarea "BEAVER LAKE DR, LT ON VILLA DR, LT ON AGORA LN, RT ON JONQUIL LN, SITE ON LT AT…"
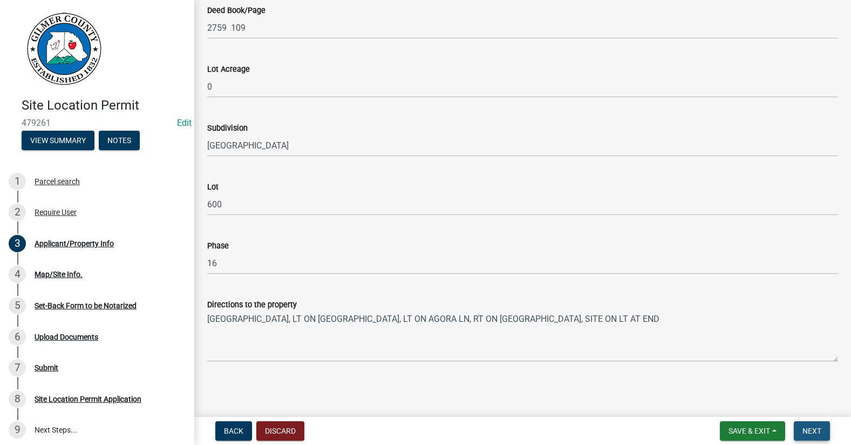
click at [803, 426] on button "Next" at bounding box center [812, 430] width 36 height 19
click at [818, 427] on span "Next" at bounding box center [812, 430] width 19 height 9
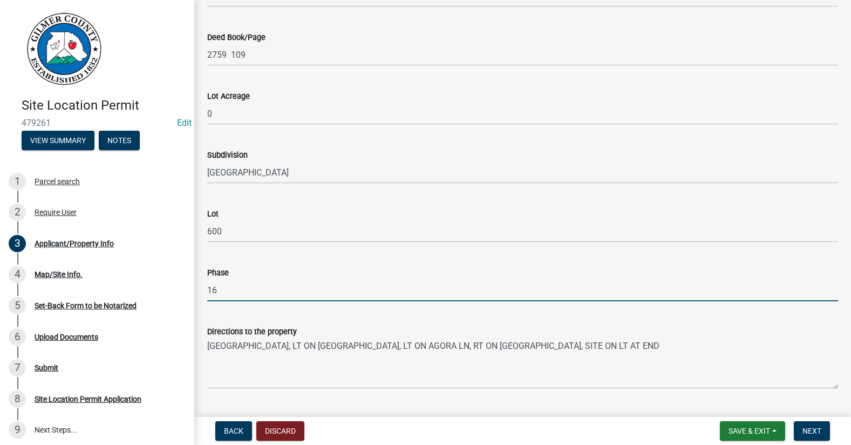
drag, startPoint x: 614, startPoint y: 266, endPoint x: 629, endPoint y: 249, distance: 22.9
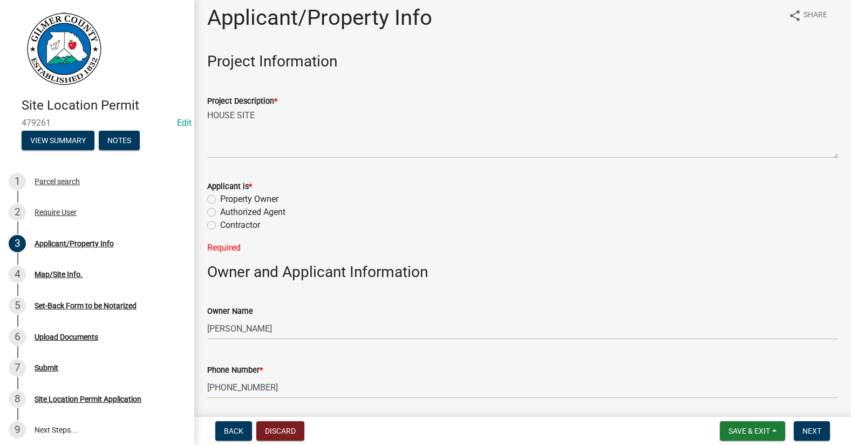
scroll to position [0, 0]
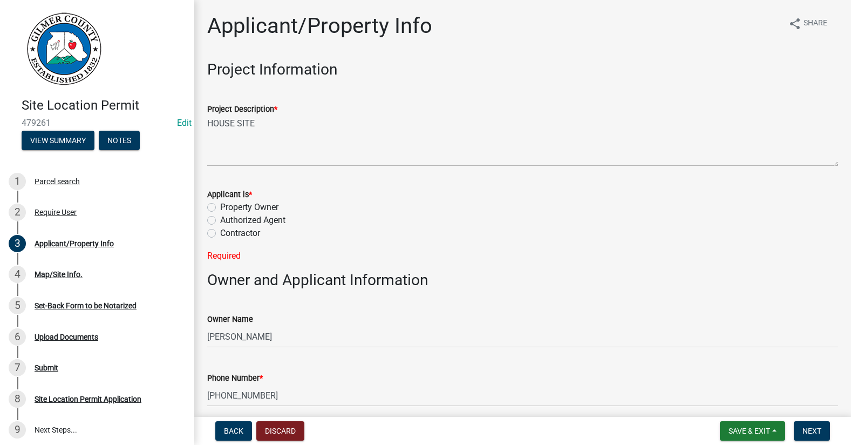
click at [220, 221] on label "Authorized Agent" at bounding box center [252, 220] width 65 height 13
click at [220, 221] on input "Authorized Agent" at bounding box center [223, 217] width 7 height 7
radio input "true"
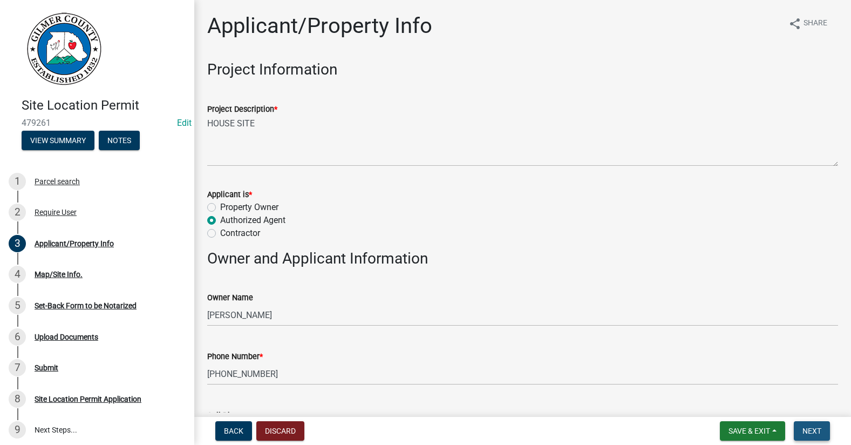
click at [799, 425] on button "Next" at bounding box center [812, 430] width 36 height 19
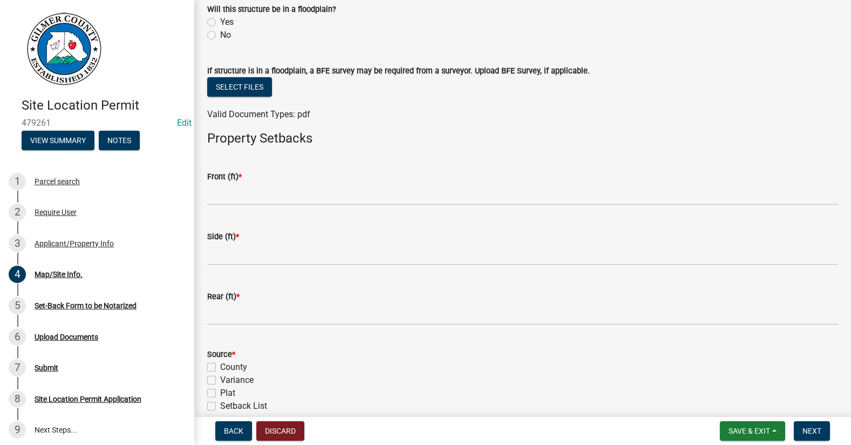
scroll to position [428, 0]
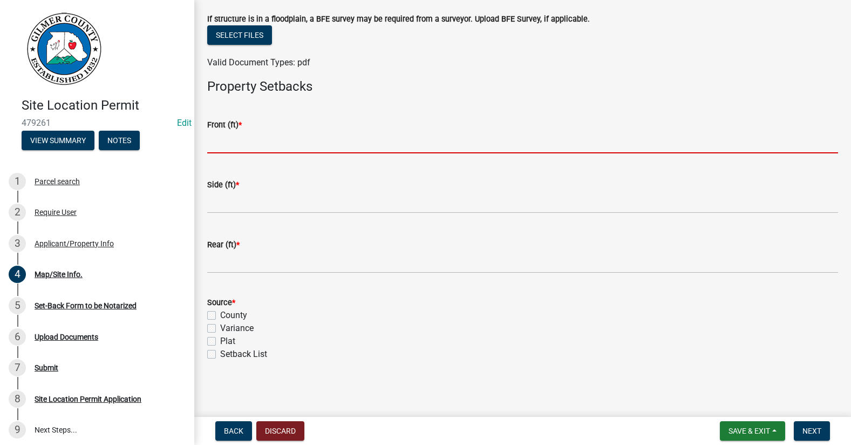
click at [261, 147] on input "text" at bounding box center [522, 142] width 631 height 22
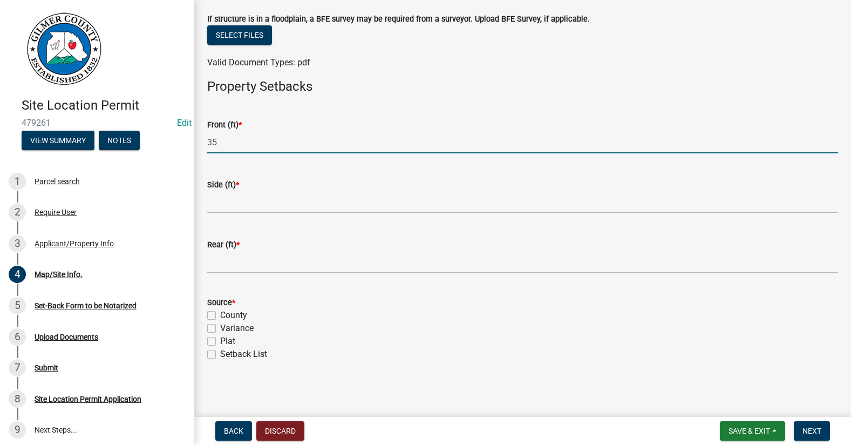
type input "35"
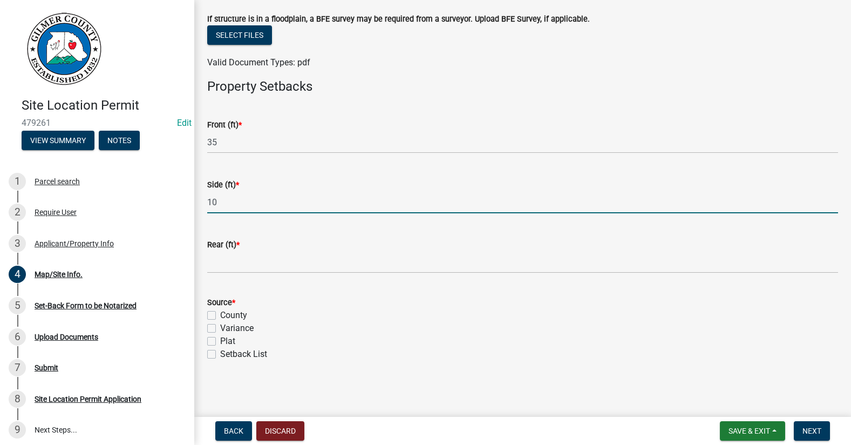
type input "10"
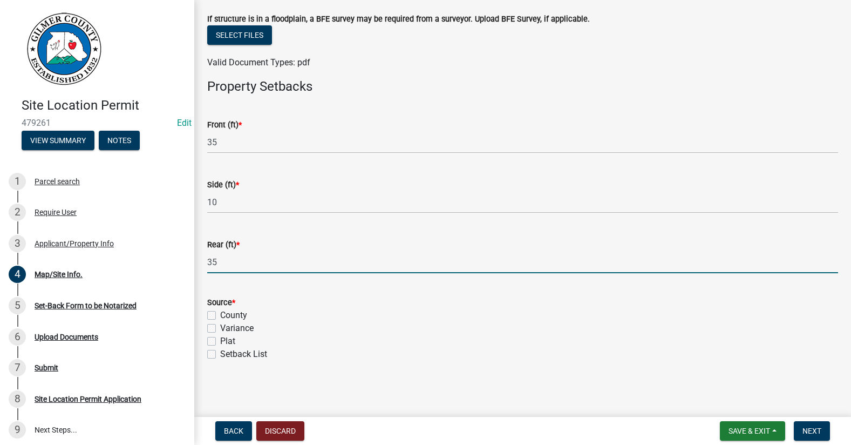
type input "35"
click at [220, 353] on label "Setback List" at bounding box center [243, 354] width 47 height 13
click at [220, 353] on input "Setback List" at bounding box center [223, 351] width 7 height 7
checkbox input "true"
checkbox input "false"
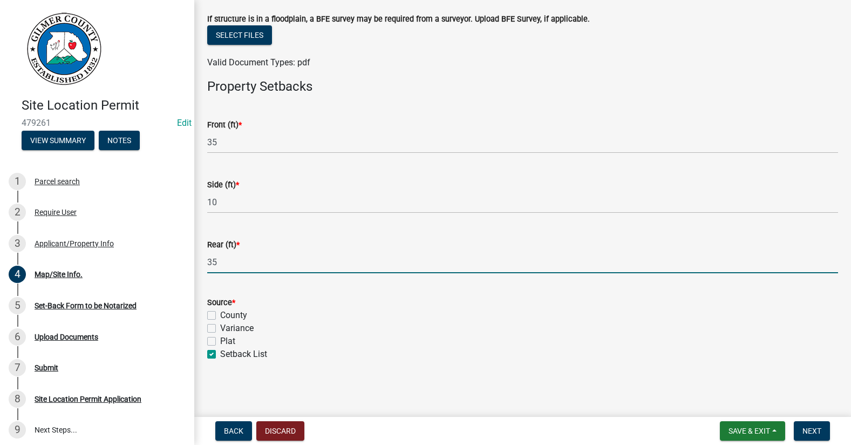
checkbox input "false"
checkbox input "true"
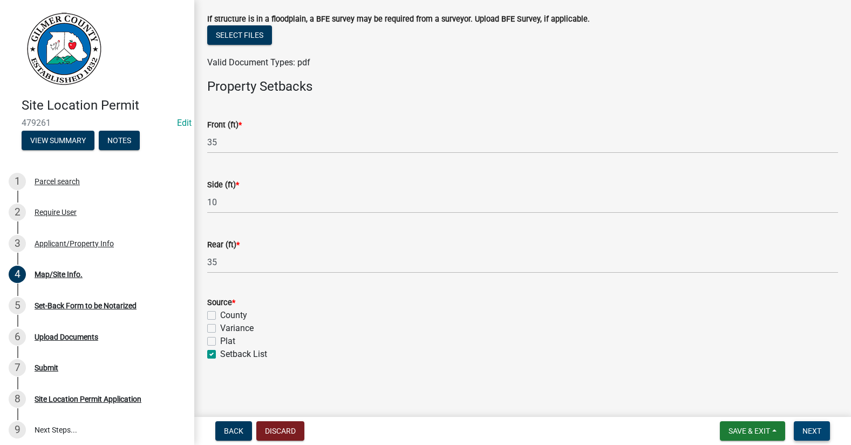
click at [810, 432] on span "Next" at bounding box center [812, 430] width 19 height 9
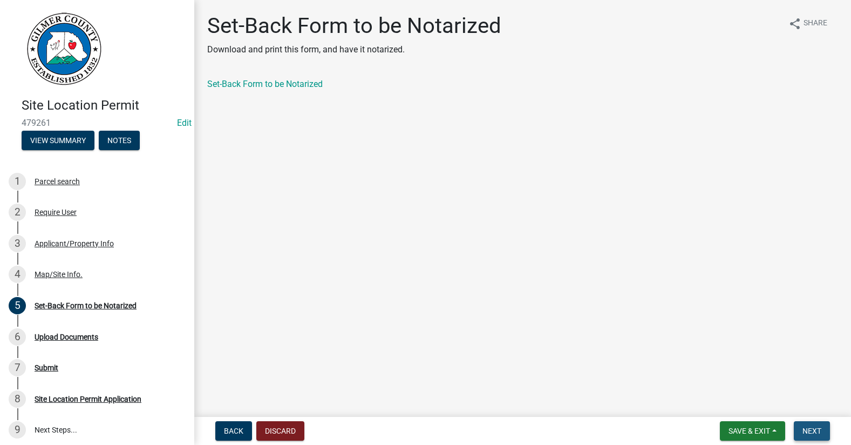
click at [810, 435] on span "Next" at bounding box center [812, 430] width 19 height 9
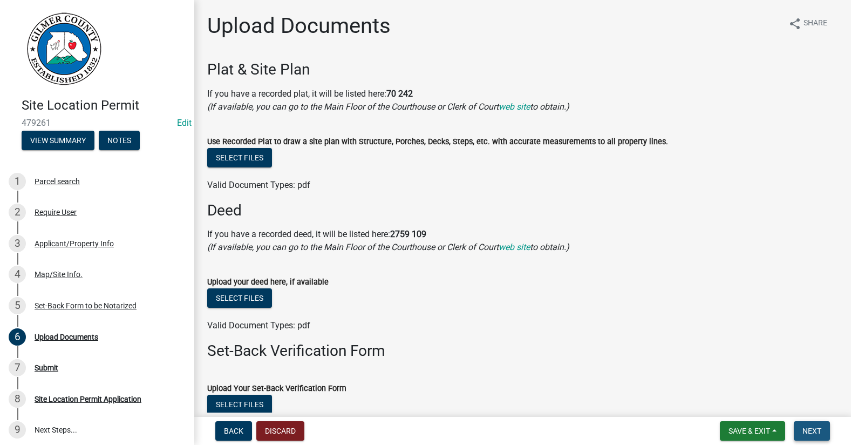
click at [810, 435] on span "Next" at bounding box center [812, 430] width 19 height 9
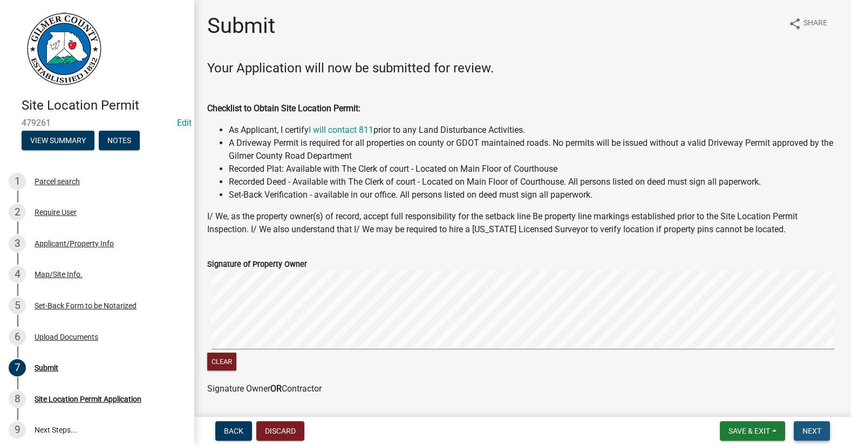
click at [810, 433] on span "Next" at bounding box center [812, 430] width 19 height 9
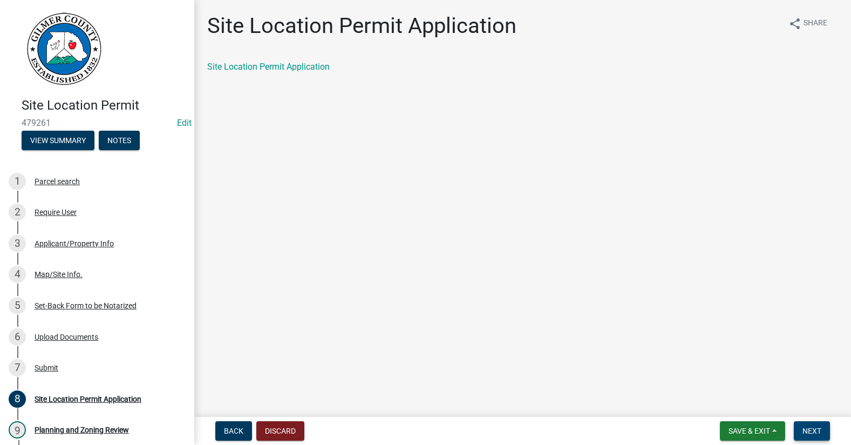
click at [823, 433] on button "Next" at bounding box center [812, 430] width 36 height 19
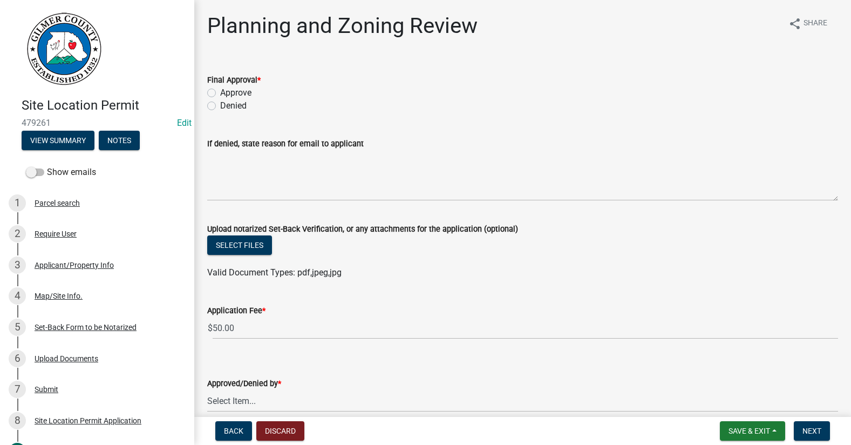
click at [220, 91] on label "Approve" at bounding box center [235, 92] width 31 height 13
click at [220, 91] on input "Approve" at bounding box center [223, 89] width 7 height 7
radio input "true"
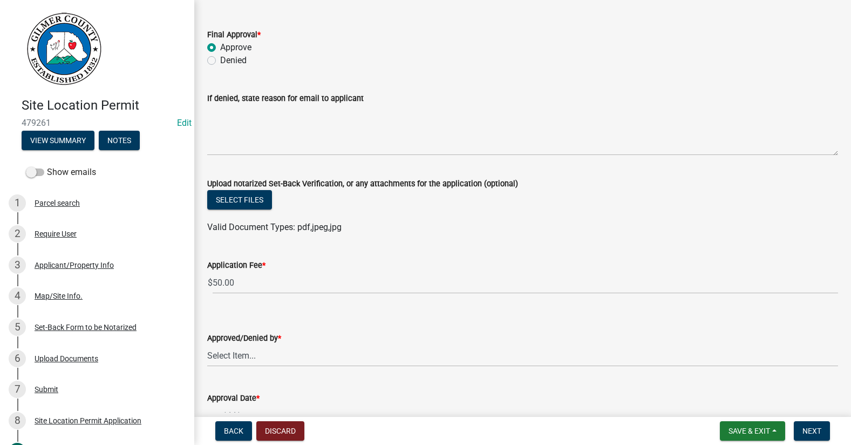
scroll to position [111, 0]
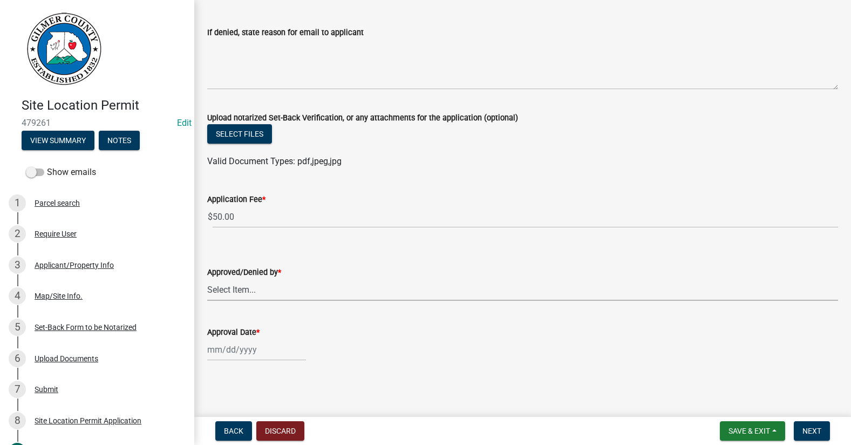
click at [254, 296] on select "Select Item... Andrew Mathis Art Wlochowski Becky Whitworth Joe Bouhl Karen Hen…" at bounding box center [522, 290] width 631 height 22
click at [207, 279] on select "Select Item... Andrew Mathis Art Wlochowski Becky Whitworth Joe Bouhl Karen Hen…" at bounding box center [522, 290] width 631 height 22
select select "f66b4cef-93c9-440c-84d8-a2c8d35cb7c1"
click at [249, 350] on div at bounding box center [256, 349] width 99 height 22
select select "9"
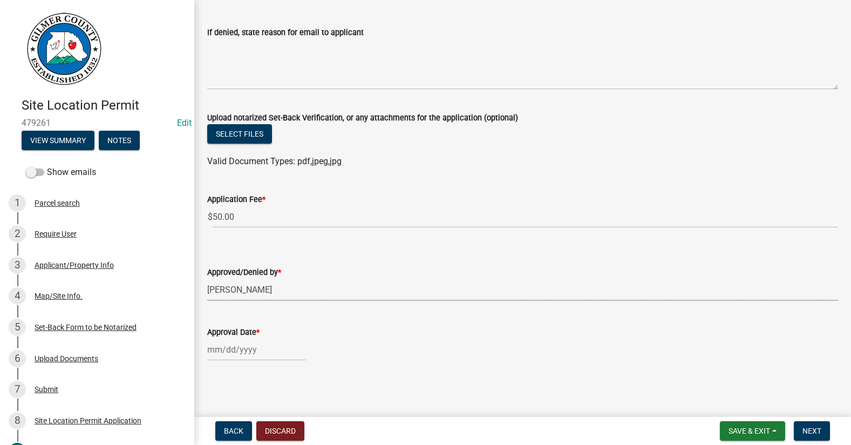
select select "2025"
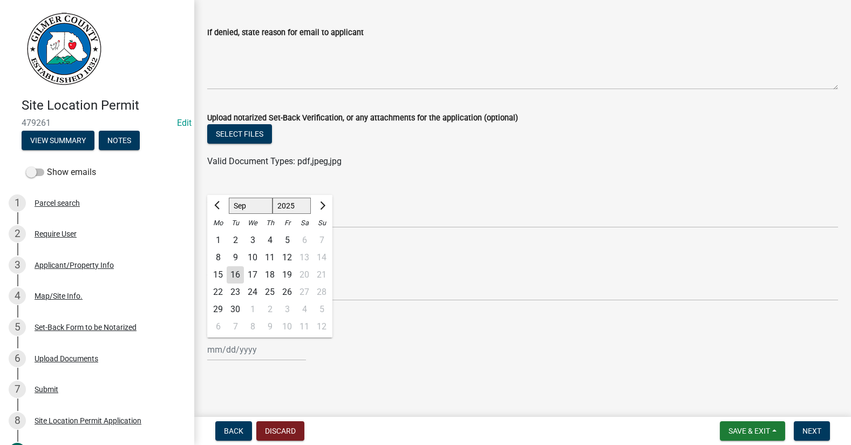
click at [239, 270] on div "16" at bounding box center [235, 274] width 17 height 17
type input "09/16/2025"
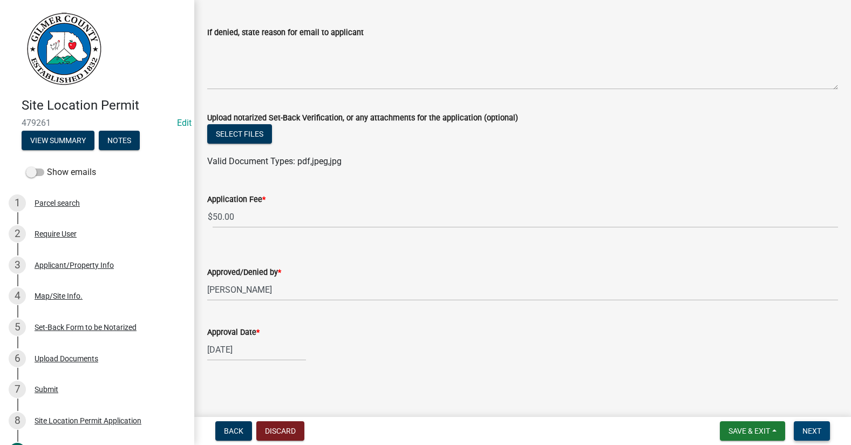
click at [825, 429] on button "Next" at bounding box center [812, 430] width 36 height 19
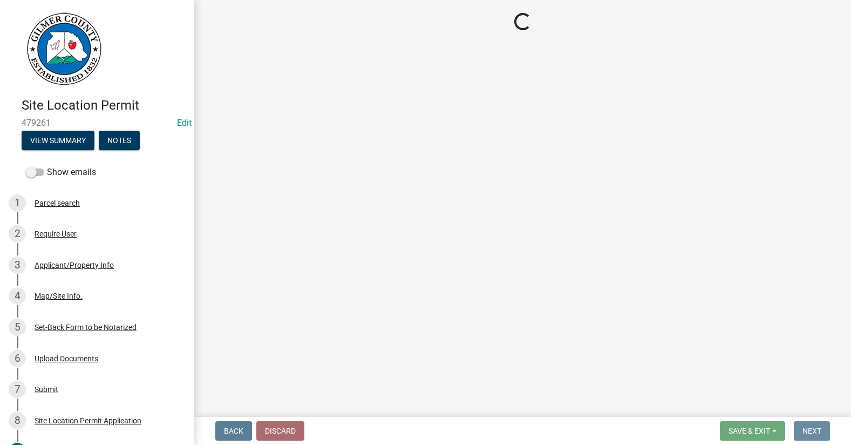
scroll to position [0, 0]
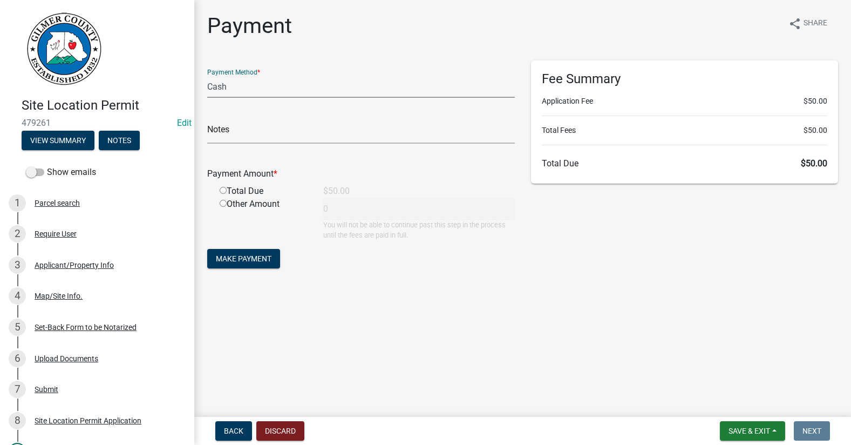
click at [256, 89] on select "Credit Card POS Check Cash" at bounding box center [361, 87] width 308 height 22
select select "1: 0"
click at [207, 76] on select "Credit Card POS Check Cash" at bounding box center [361, 87] width 308 height 22
click at [271, 134] on input "text" at bounding box center [361, 132] width 308 height 22
type input "147"
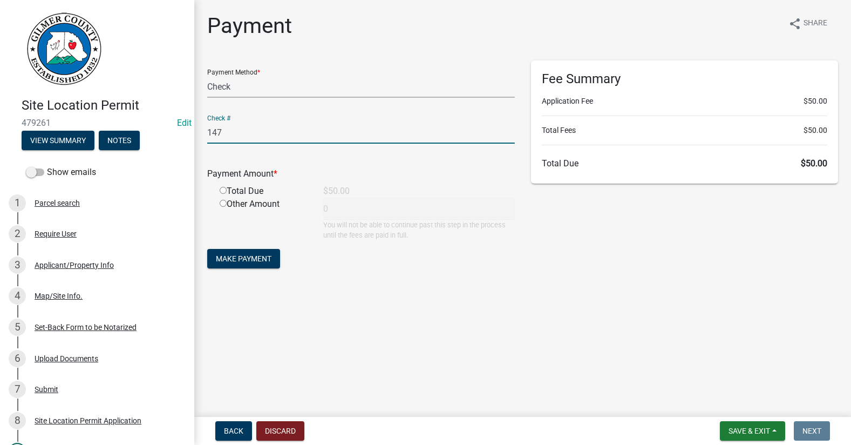
click at [218, 189] on div "Total Due" at bounding box center [264, 191] width 104 height 13
drag, startPoint x: 221, startPoint y: 188, endPoint x: 223, endPoint y: 202, distance: 13.7
click at [222, 184] on div "Payment Amount * Total Due $50.00 Other Amount 0 You will not be able to contin…" at bounding box center [361, 196] width 308 height 88
click at [221, 190] on input "radio" at bounding box center [223, 190] width 7 height 7
radio input "true"
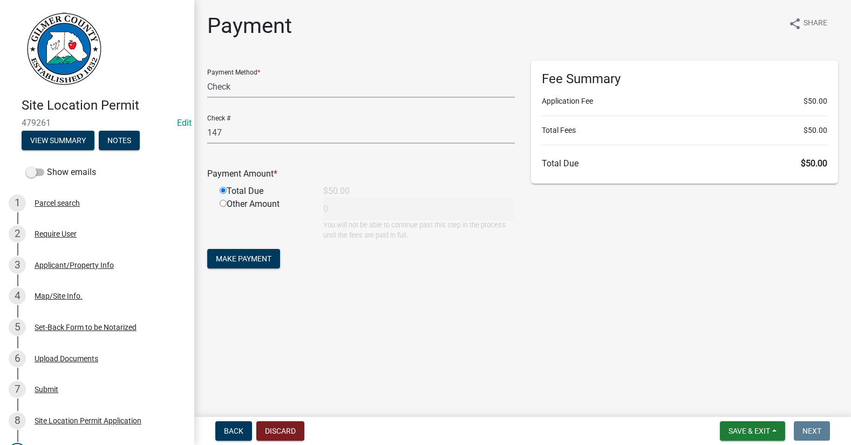
type input "50"
click at [271, 256] on span "Make Payment" at bounding box center [244, 258] width 56 height 9
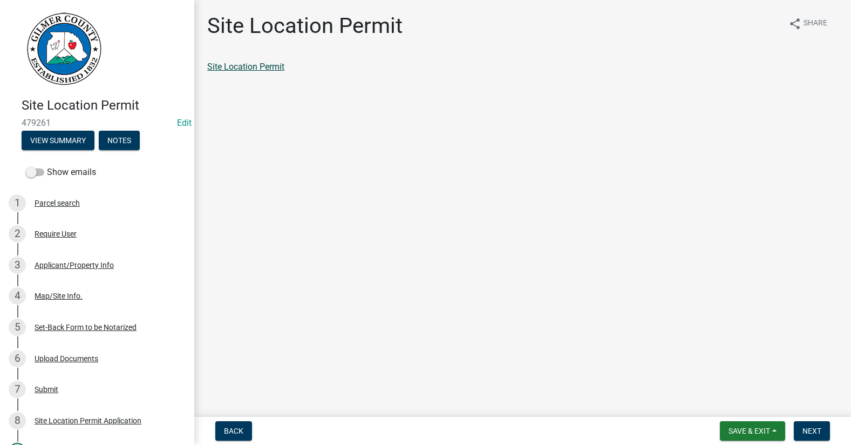
click at [229, 67] on link "Site Location Permit" at bounding box center [245, 67] width 77 height 10
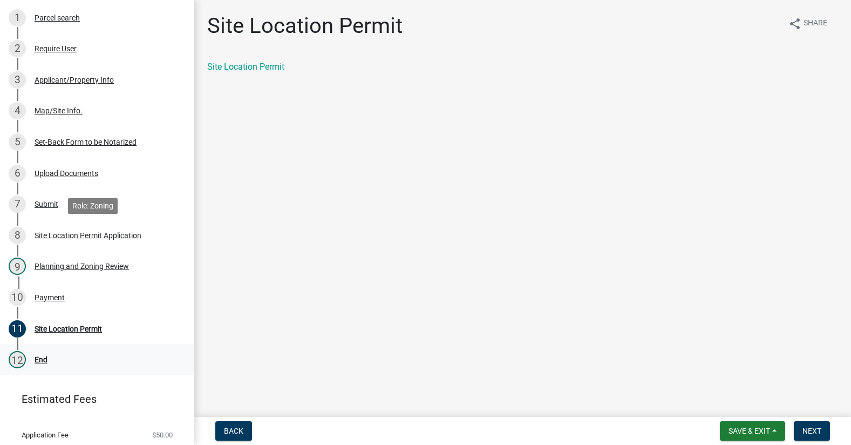
scroll to position [216, 0]
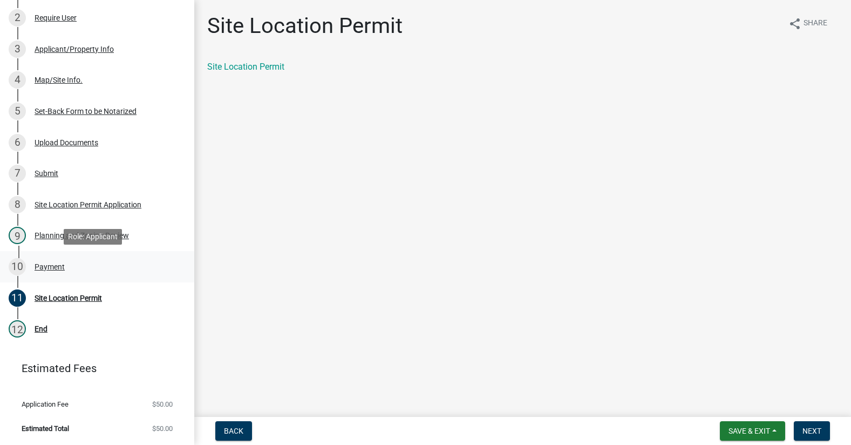
click at [43, 266] on div "Payment" at bounding box center [50, 267] width 30 height 8
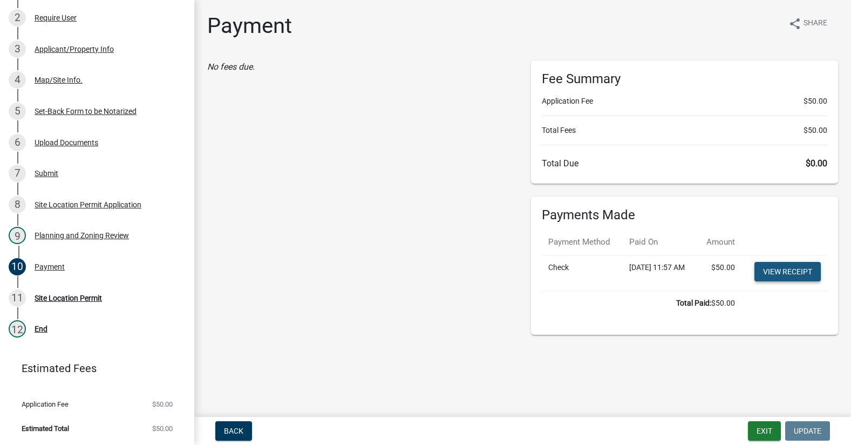
click at [793, 281] on link "View receipt" at bounding box center [788, 271] width 66 height 19
